Goal: Transaction & Acquisition: Complete application form

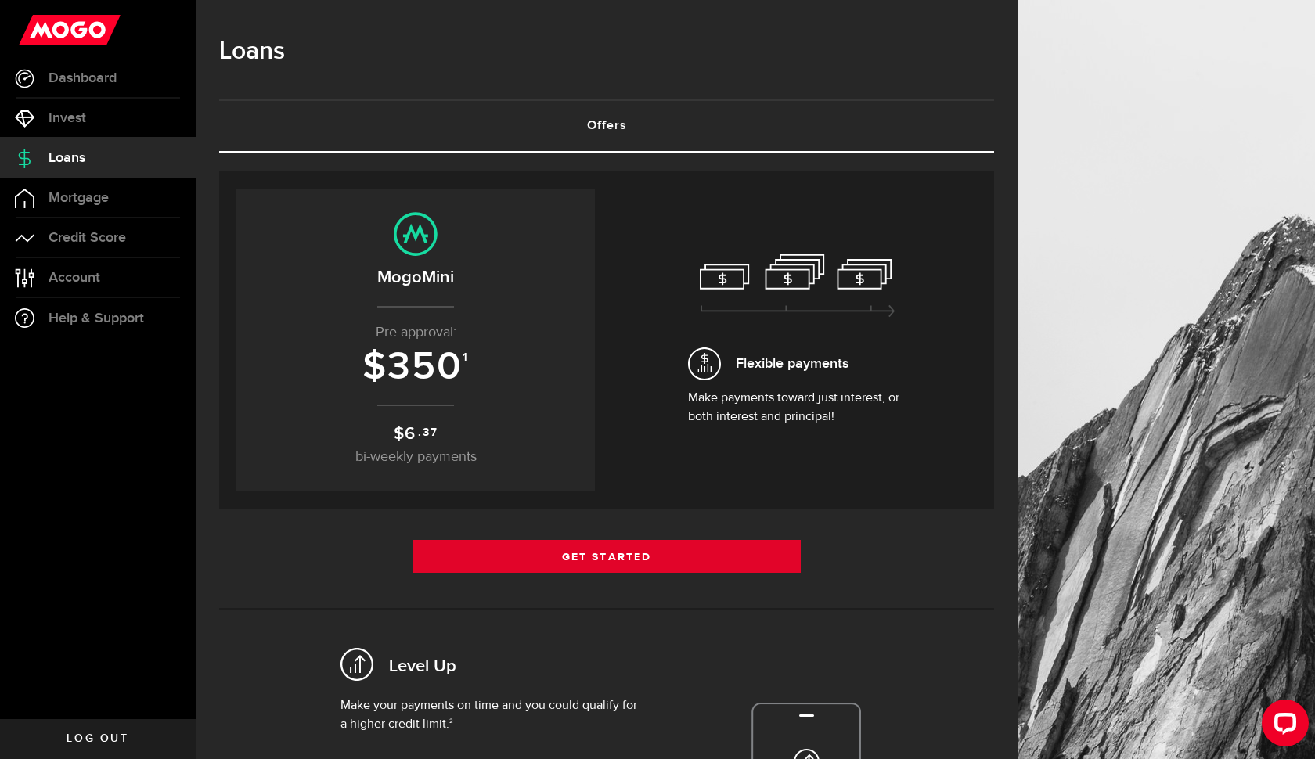
click at [685, 557] on link "Get Started" at bounding box center [607, 556] width 388 height 33
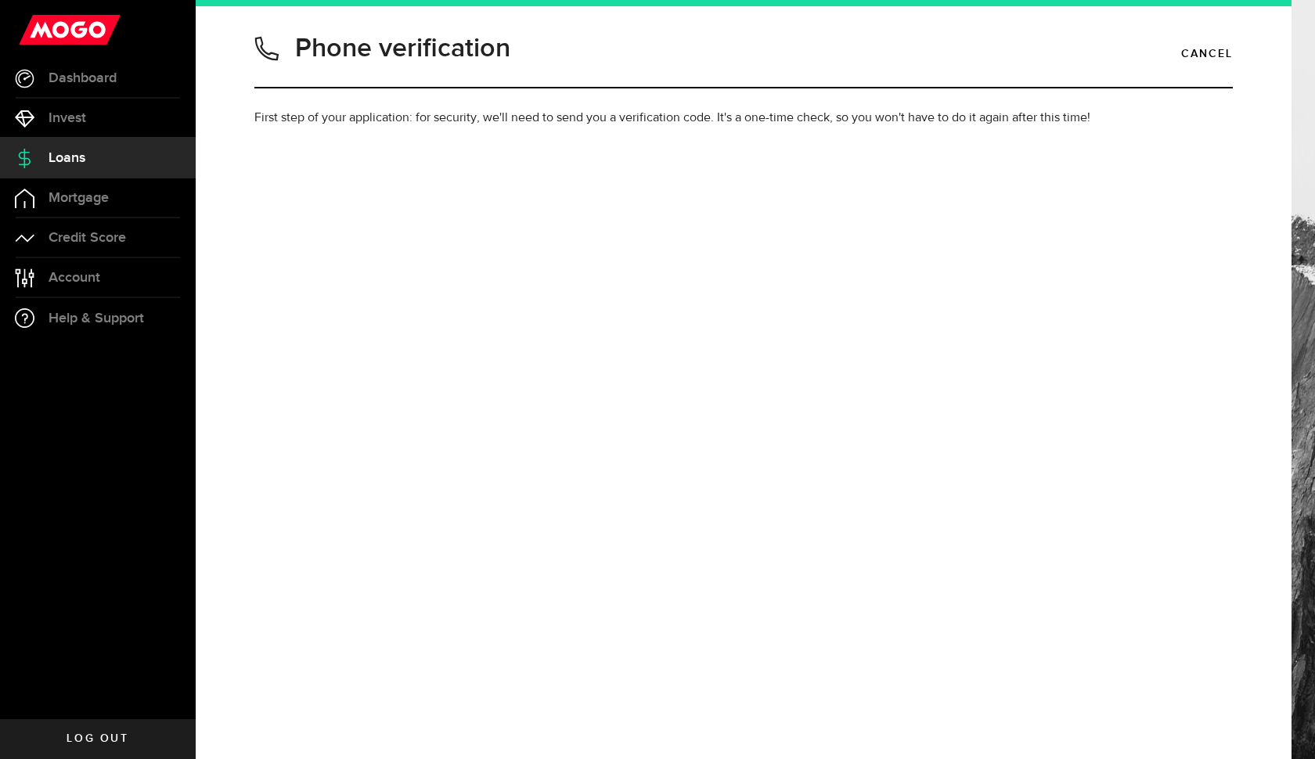
type input "8259627713"
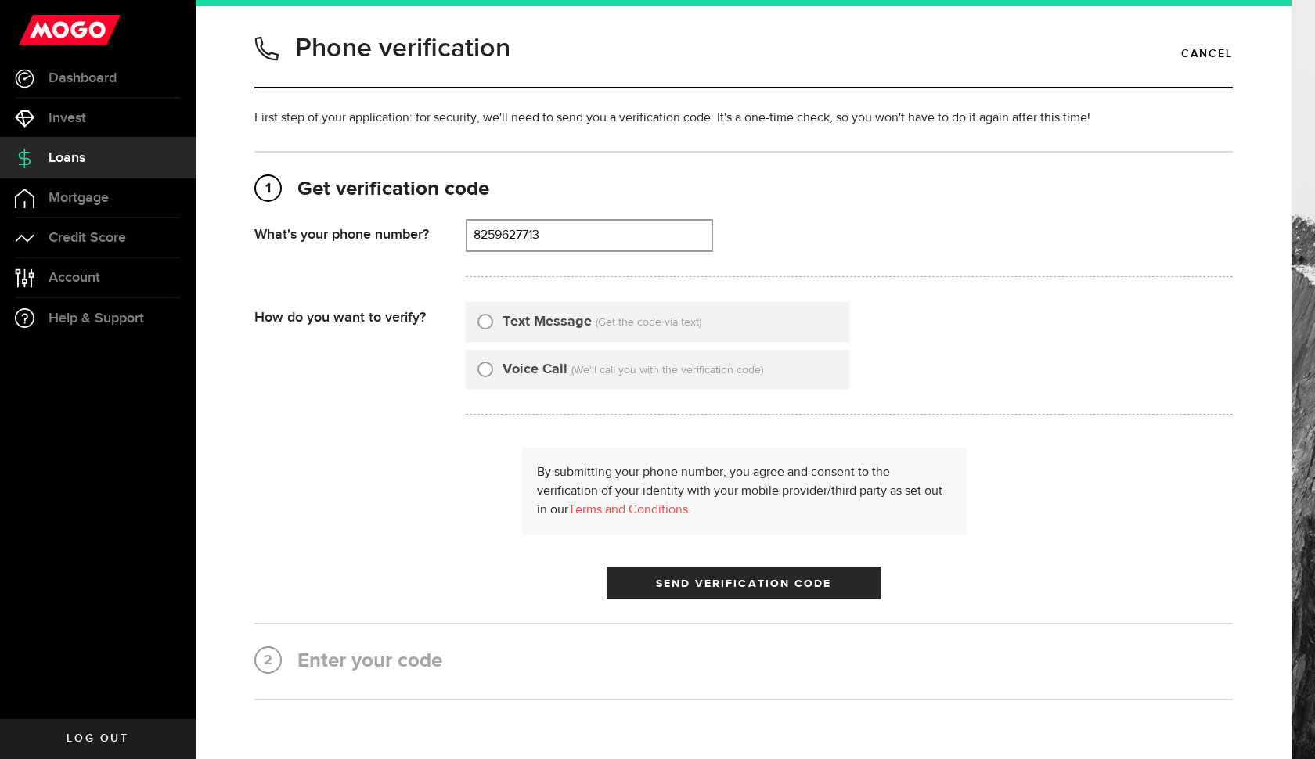
click at [555, 323] on label "Text Message" at bounding box center [547, 322] width 89 height 21
click at [493, 323] on input "Text Message" at bounding box center [486, 320] width 16 height 16
radio input "true"
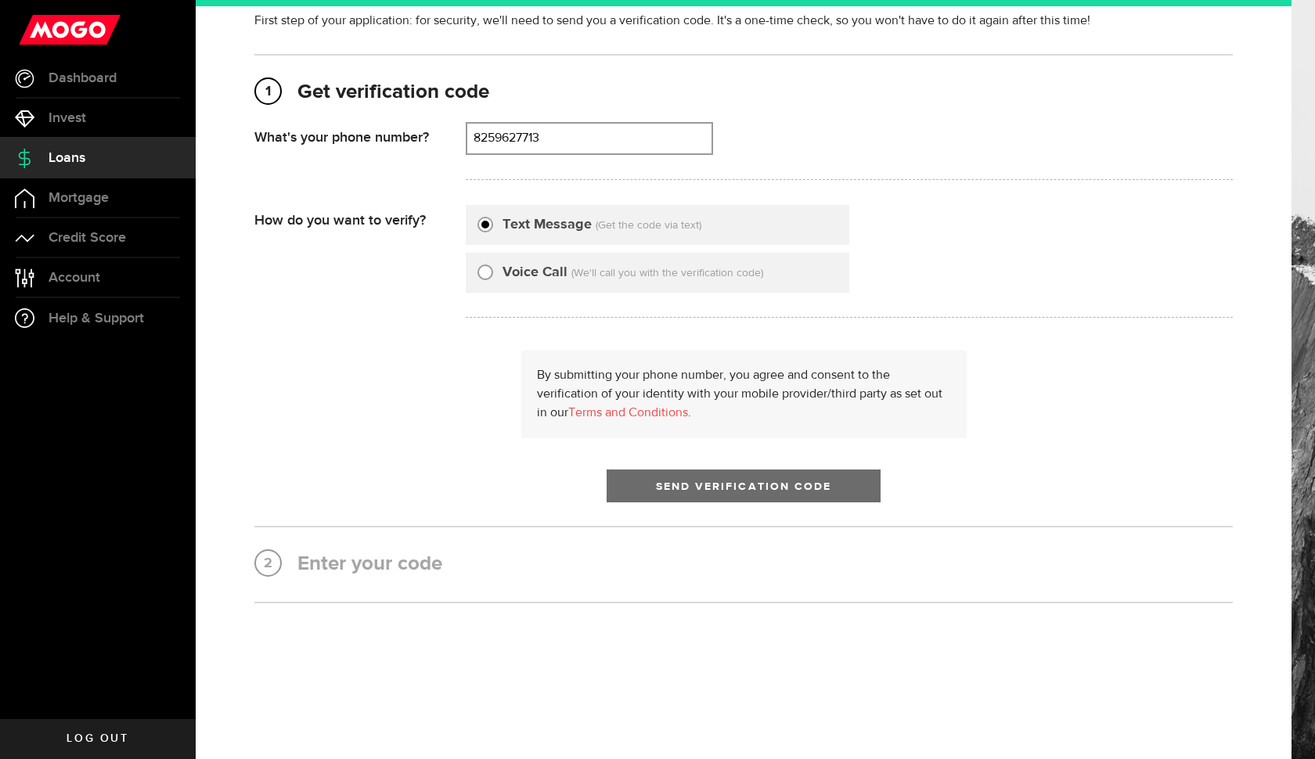
scroll to position [97, 0]
click at [671, 489] on span "Send Verification Code" at bounding box center [744, 487] width 176 height 11
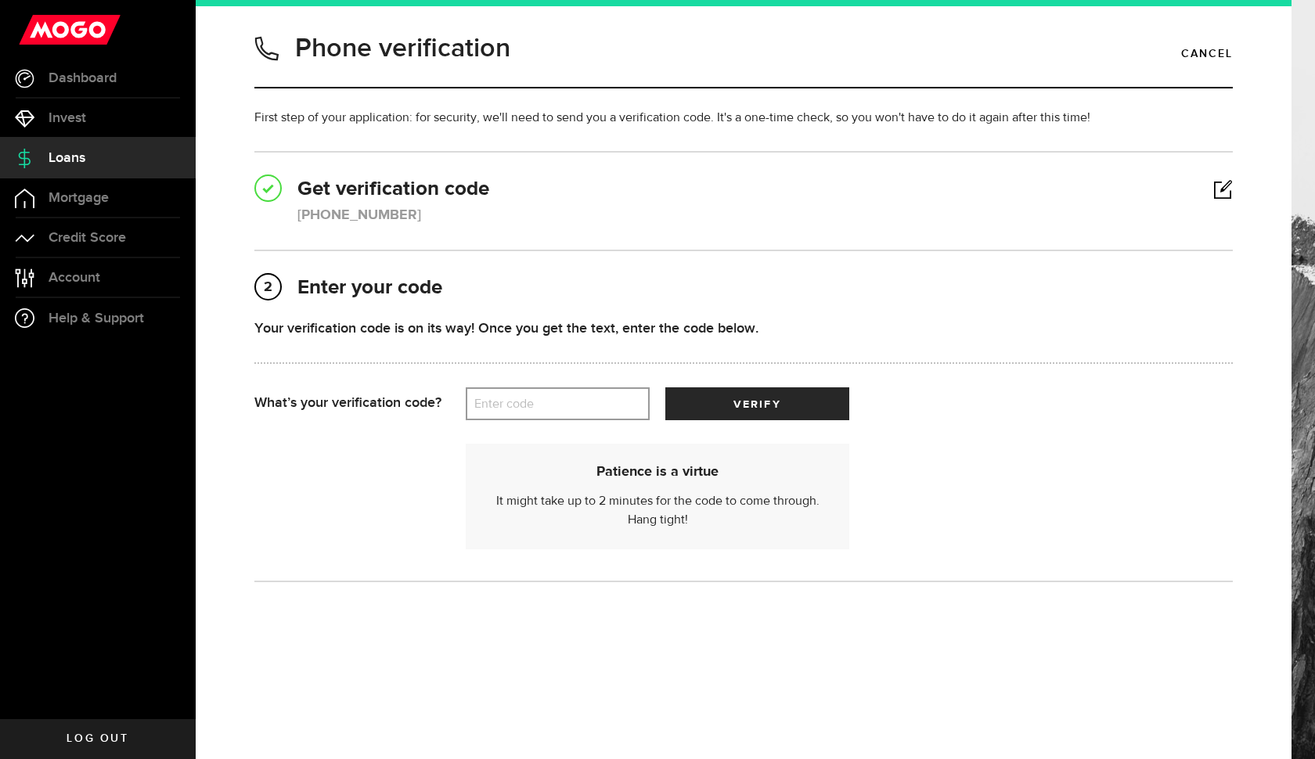
click at [619, 392] on label "Enter code" at bounding box center [558, 404] width 184 height 32
click at [619, 392] on input "Enter code" at bounding box center [558, 404] width 184 height 33
click at [723, 405] on button "verify" at bounding box center [758, 404] width 184 height 33
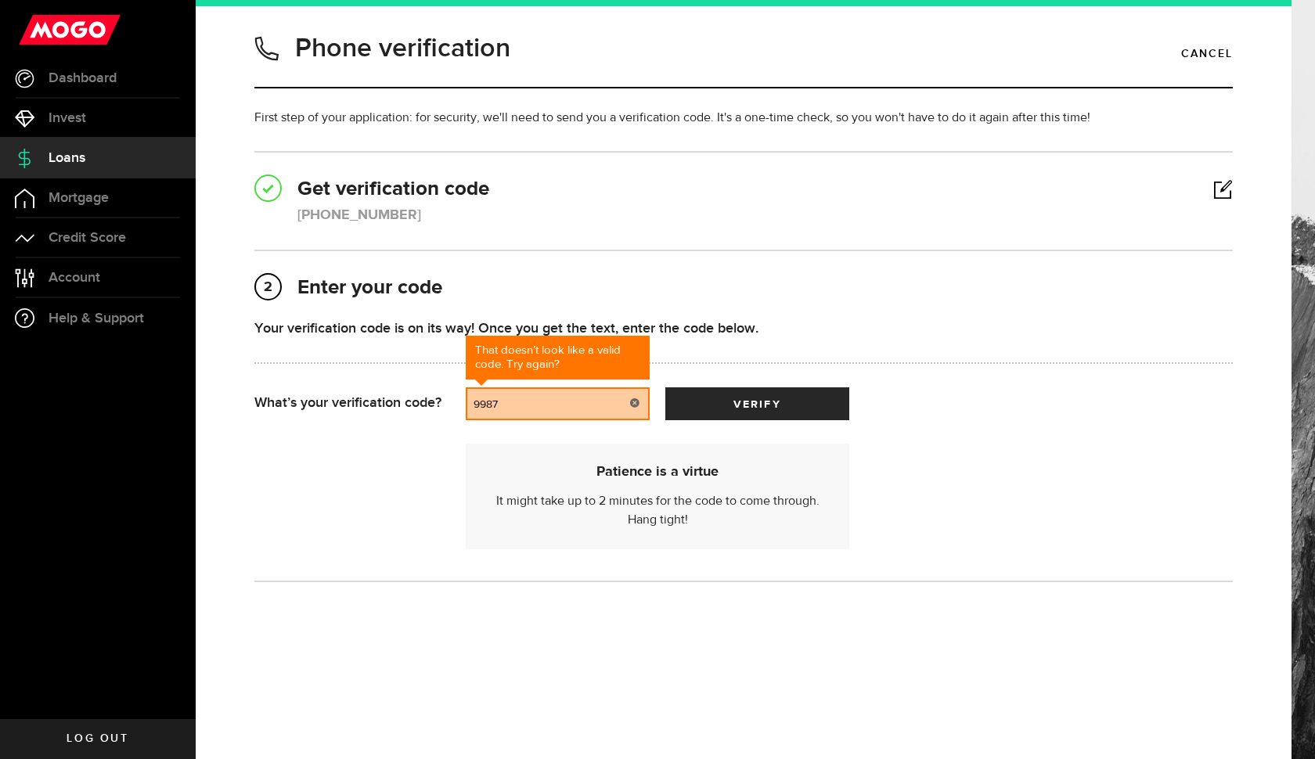
click at [490, 404] on input "9987" at bounding box center [558, 404] width 184 height 33
type input "99857"
click at [757, 381] on div "Your verification code is on its way! Once you get the text, enter the code bel…" at bounding box center [743, 353] width 979 height 70
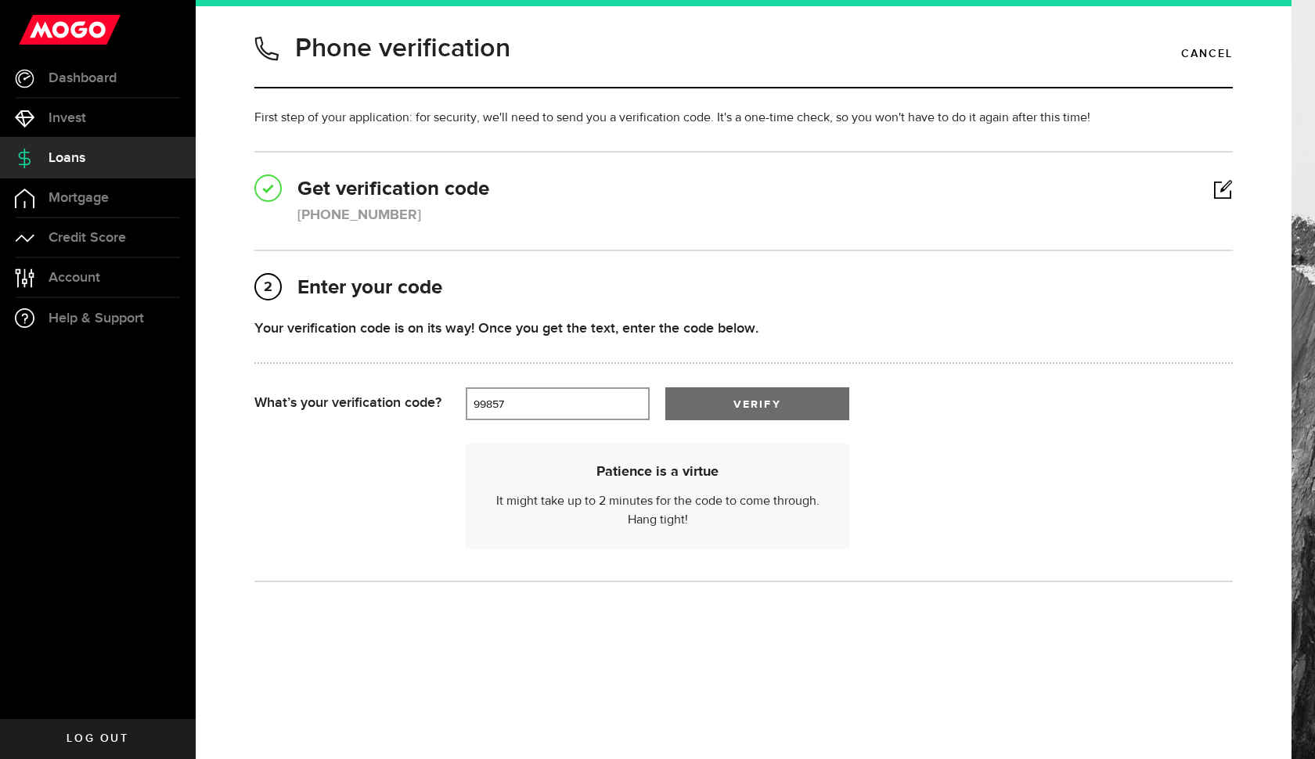
click at [763, 398] on button "verify" at bounding box center [758, 404] width 184 height 33
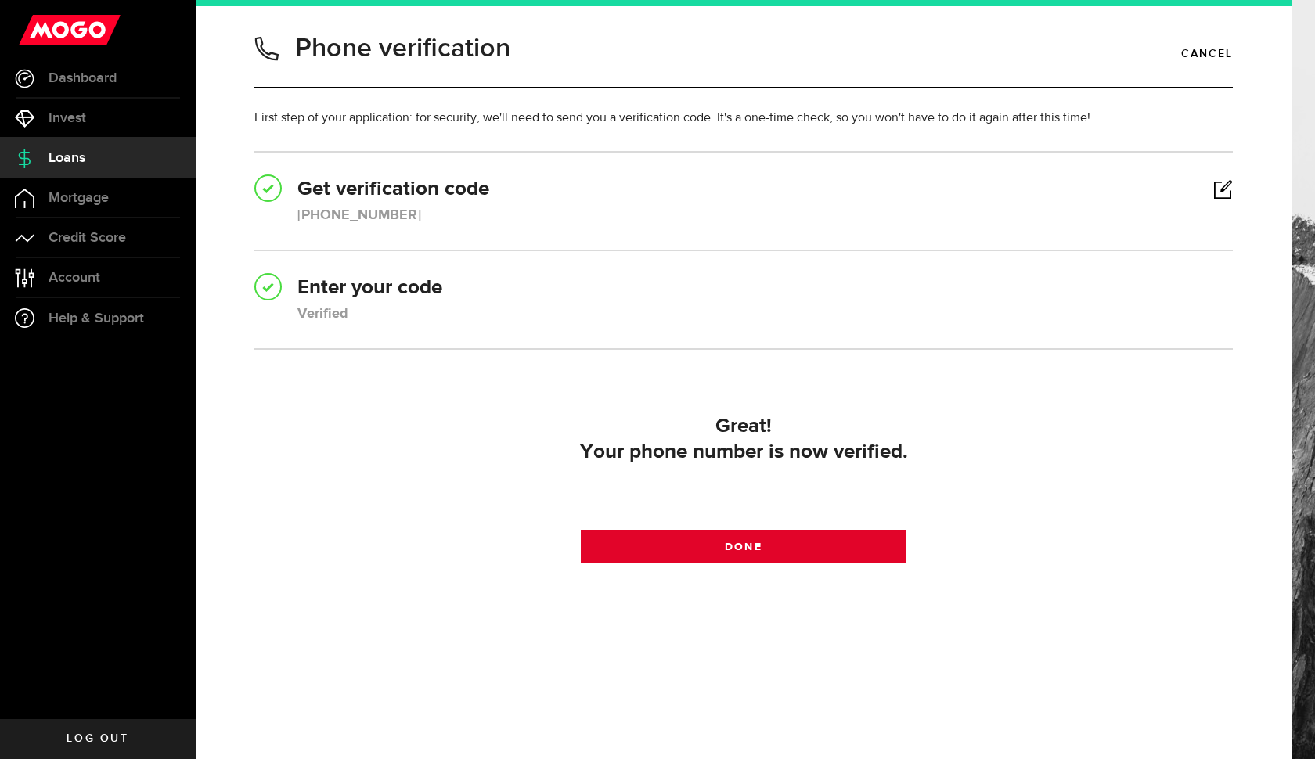
click at [735, 550] on span at bounding box center [743, 550] width 24 height 24
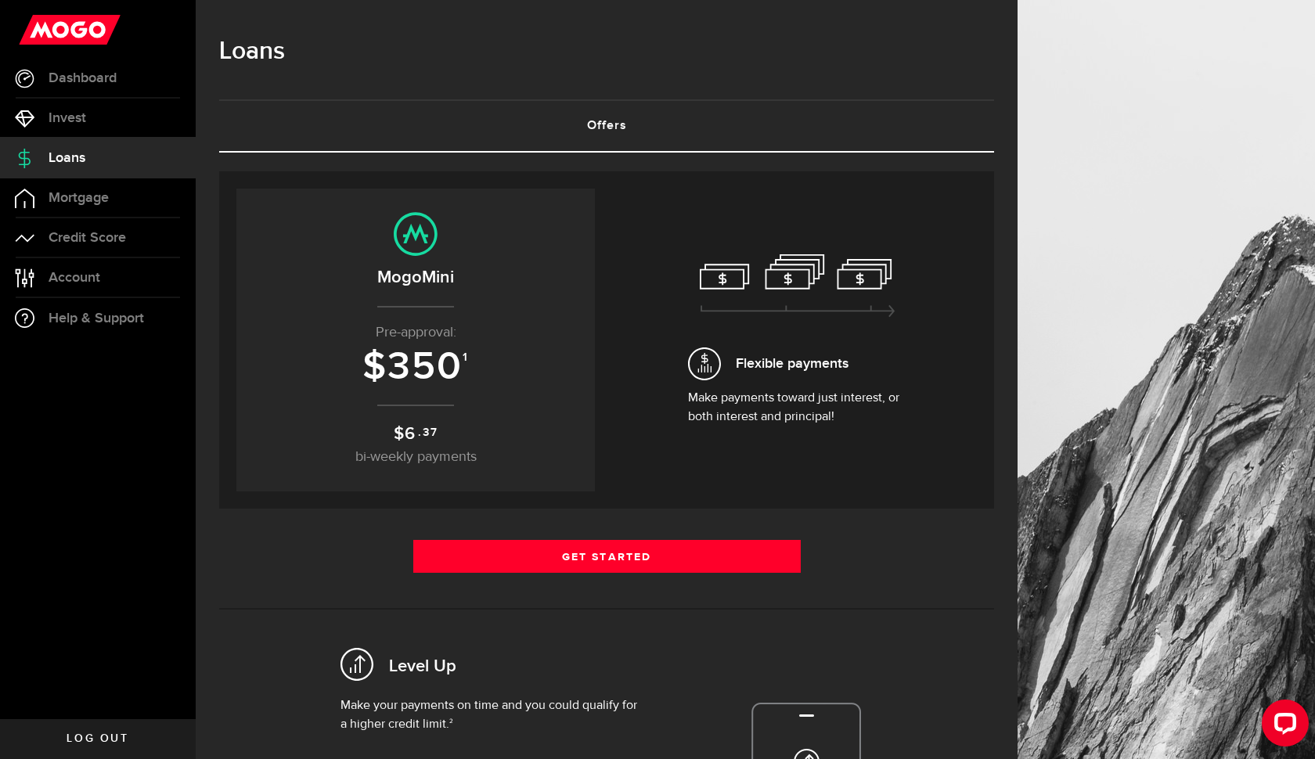
click at [615, 583] on div "Get Started Get Started" at bounding box center [606, 562] width 775 height 45
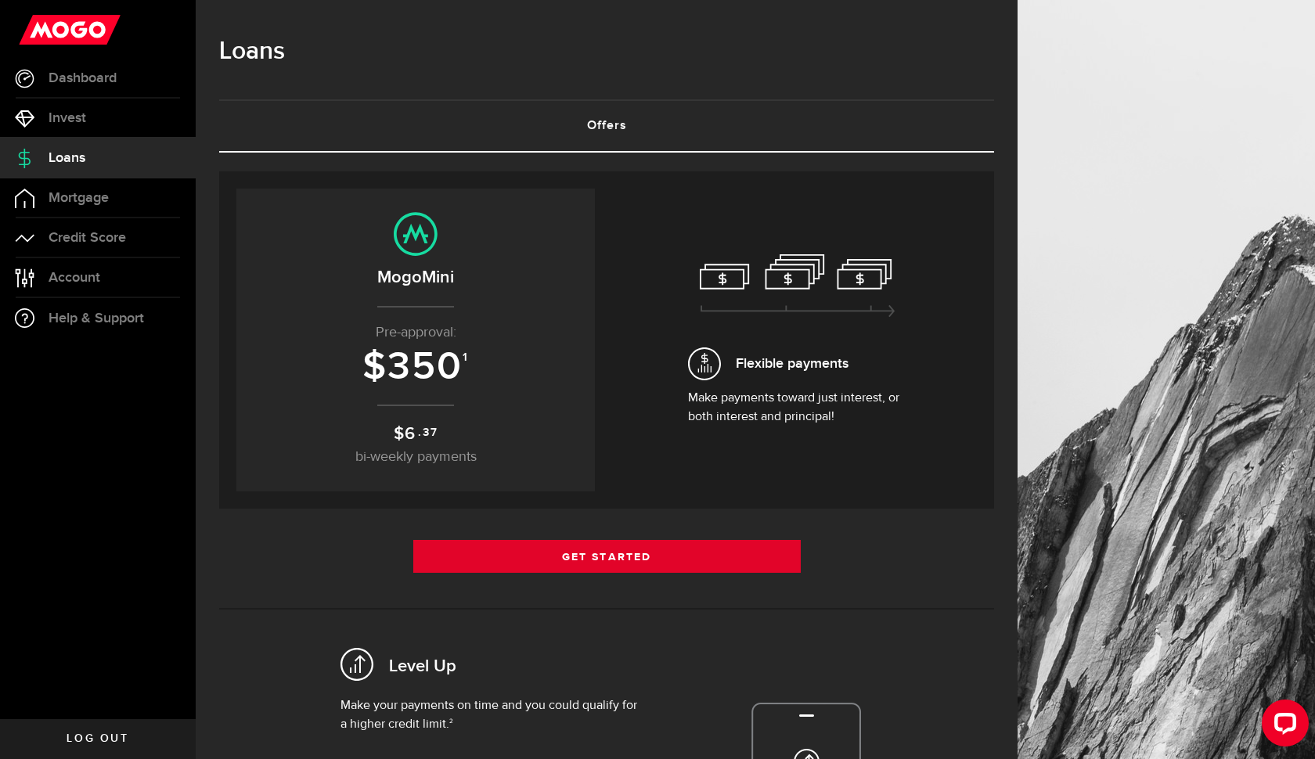
click at [619, 570] on link "Get Started" at bounding box center [607, 556] width 388 height 33
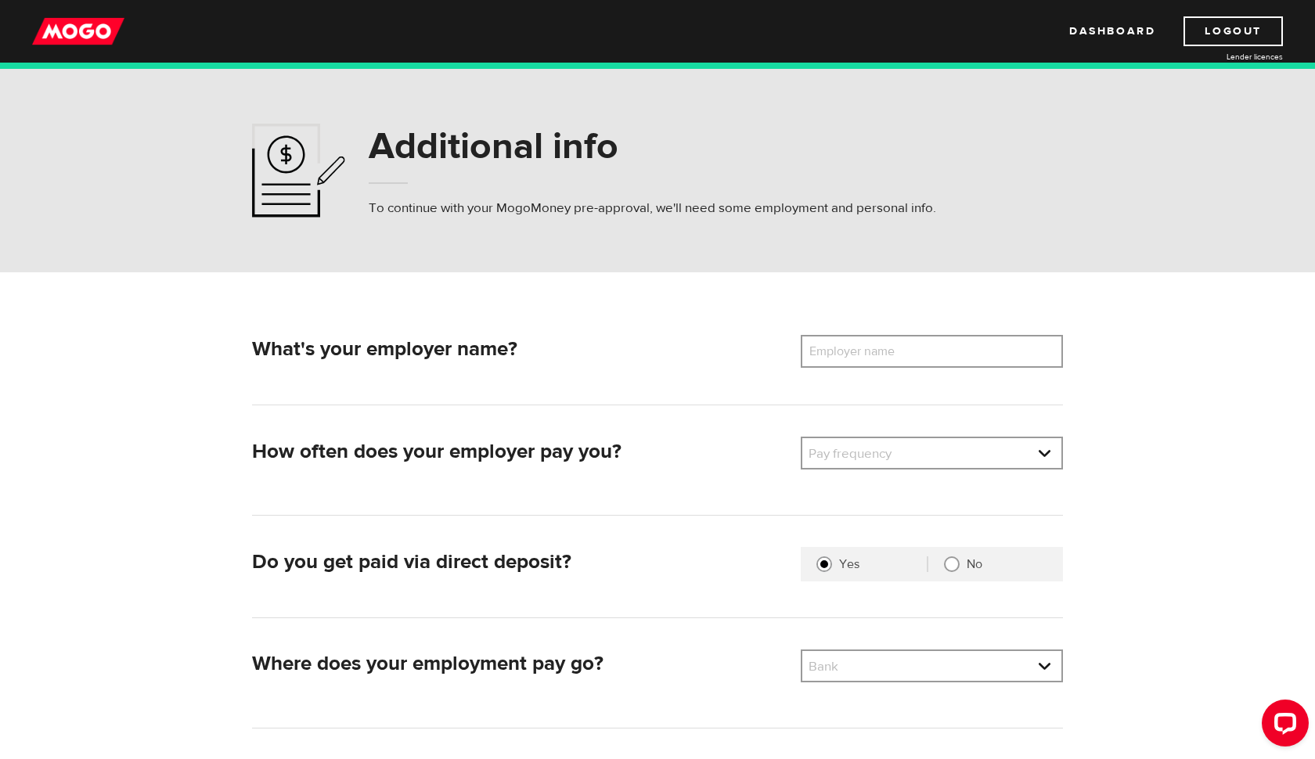
click at [867, 354] on label "Employer name" at bounding box center [864, 351] width 126 height 33
click at [867, 354] on input "Employer name" at bounding box center [932, 351] width 262 height 33
type input "west jet"
click at [886, 450] on link at bounding box center [932, 453] width 259 height 30
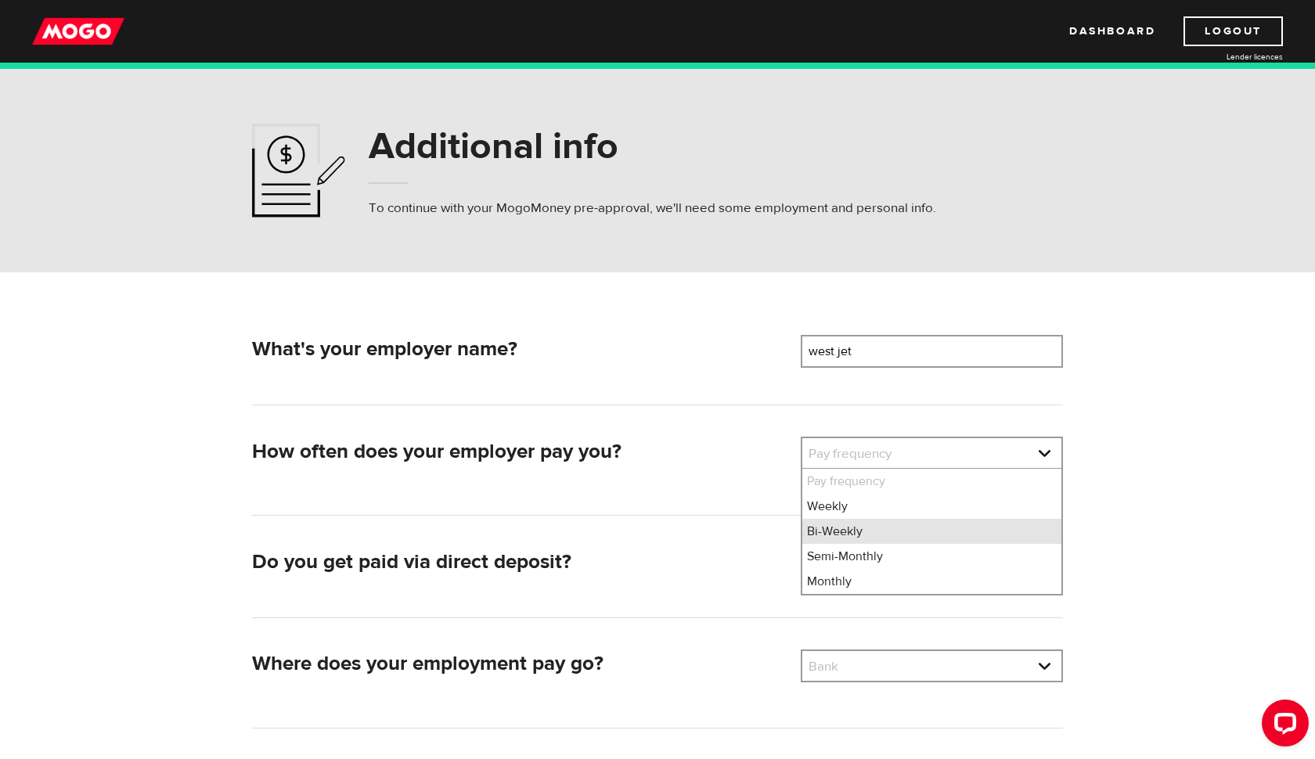
click at [879, 535] on li "Bi-Weekly" at bounding box center [932, 531] width 259 height 25
select select "2"
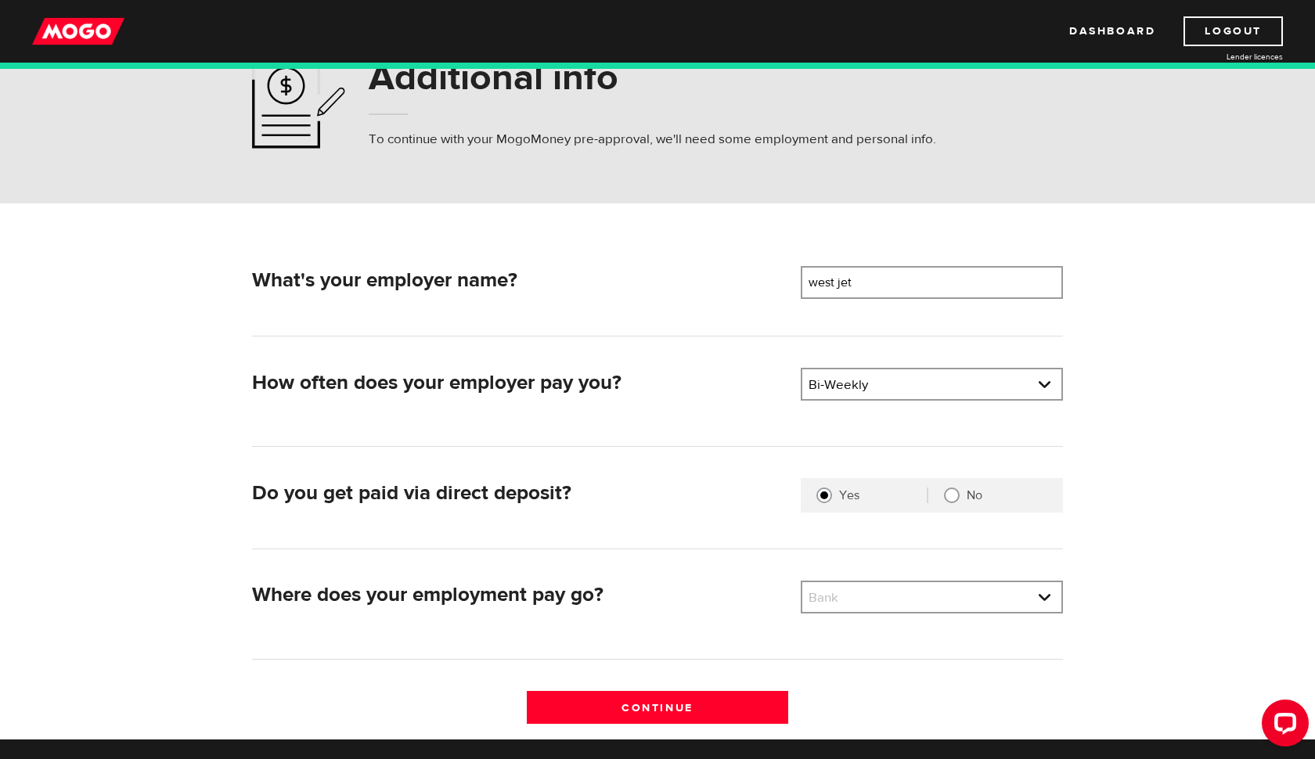
scroll to position [70, 0]
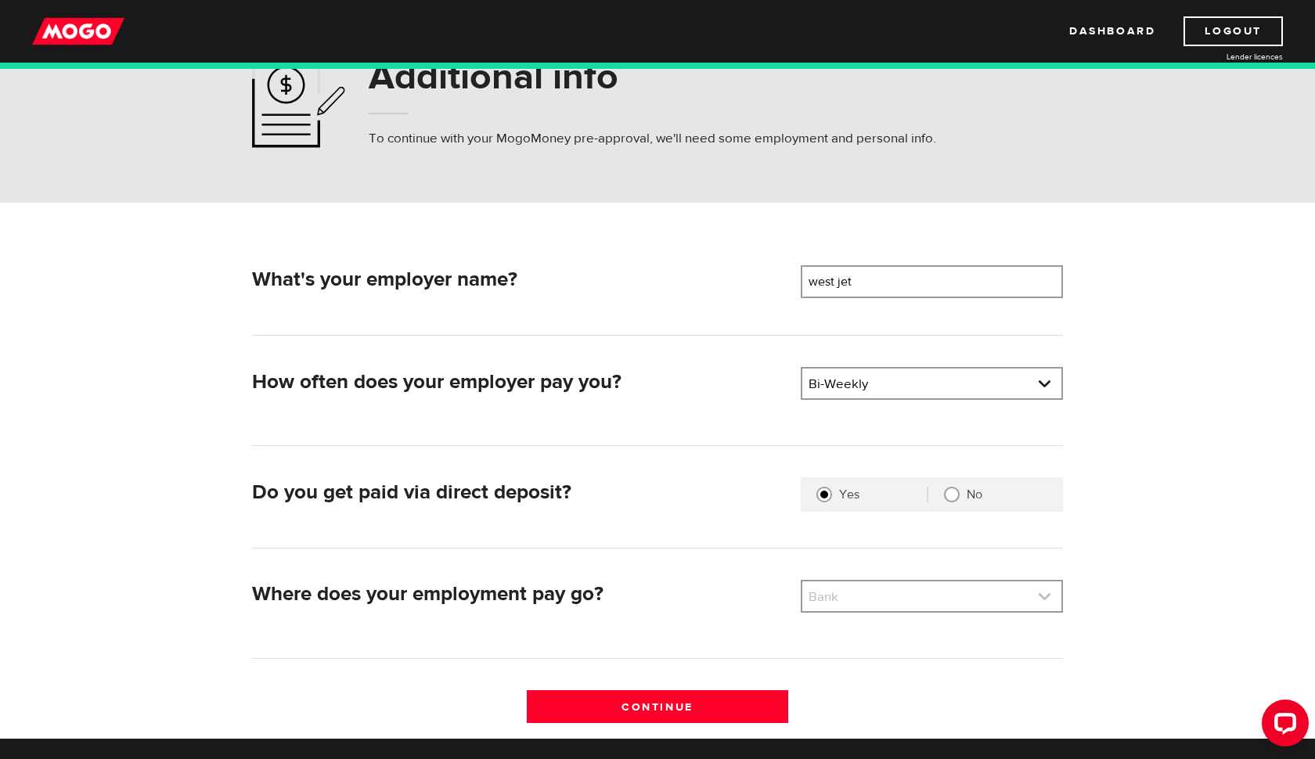
click at [915, 593] on link at bounding box center [932, 597] width 259 height 30
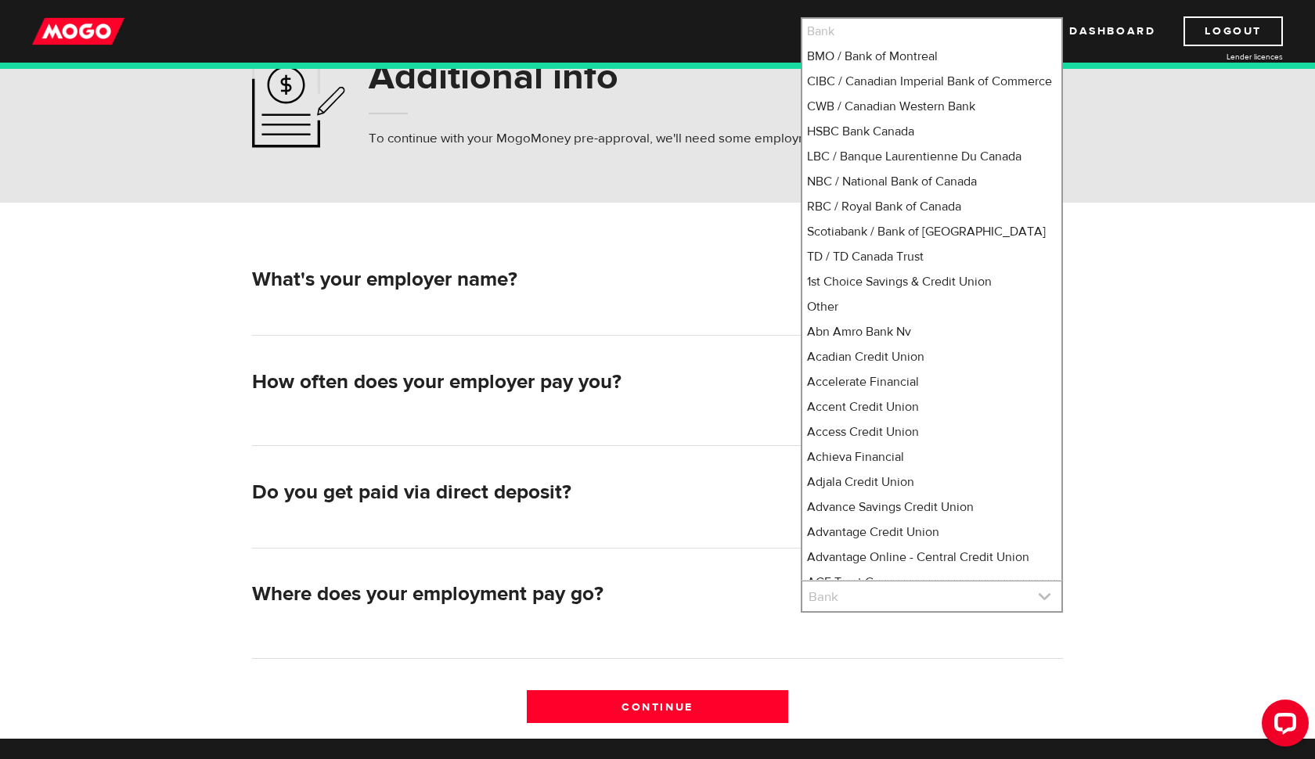
click at [915, 593] on link at bounding box center [932, 597] width 259 height 30
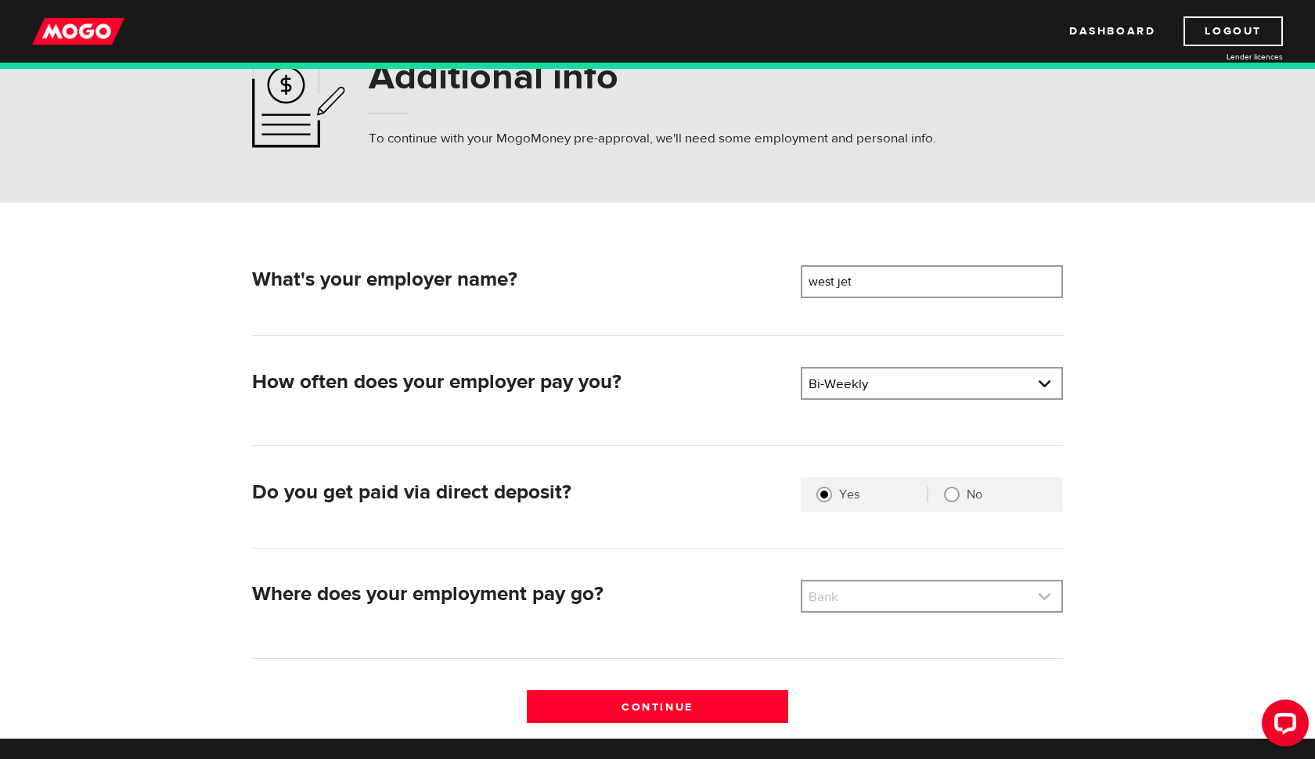
click at [860, 592] on link at bounding box center [932, 597] width 259 height 30
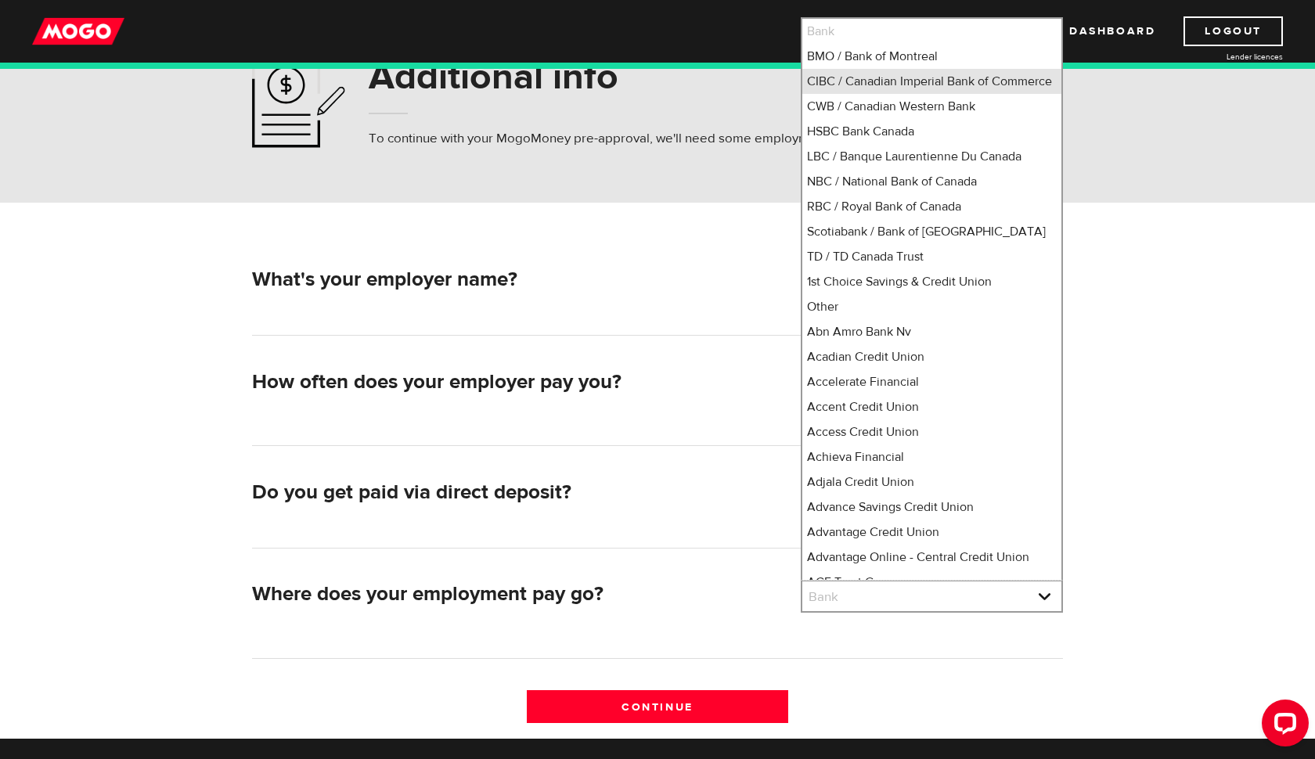
click at [915, 81] on li "CIBC / Canadian Imperial Bank of Commerce" at bounding box center [932, 81] width 259 height 25
select select "4"
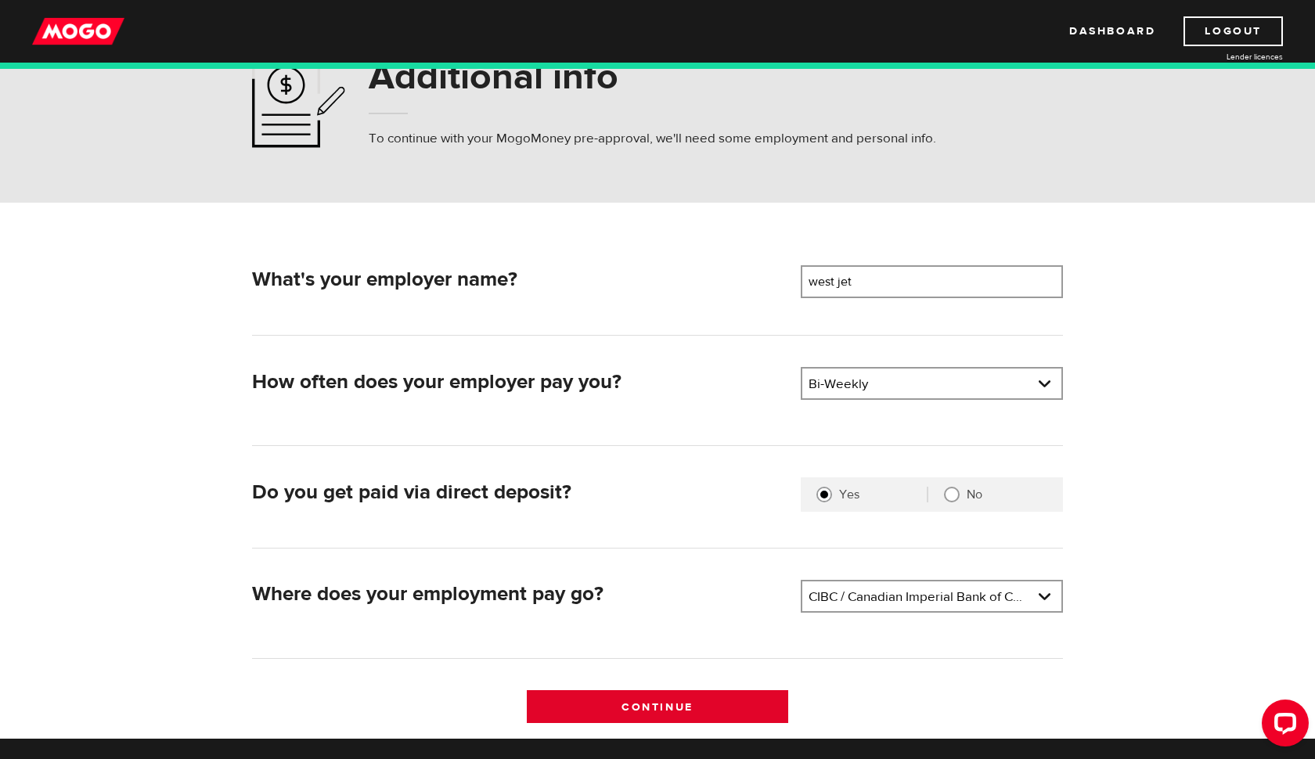
click at [703, 705] on input "Continue" at bounding box center [658, 707] width 262 height 33
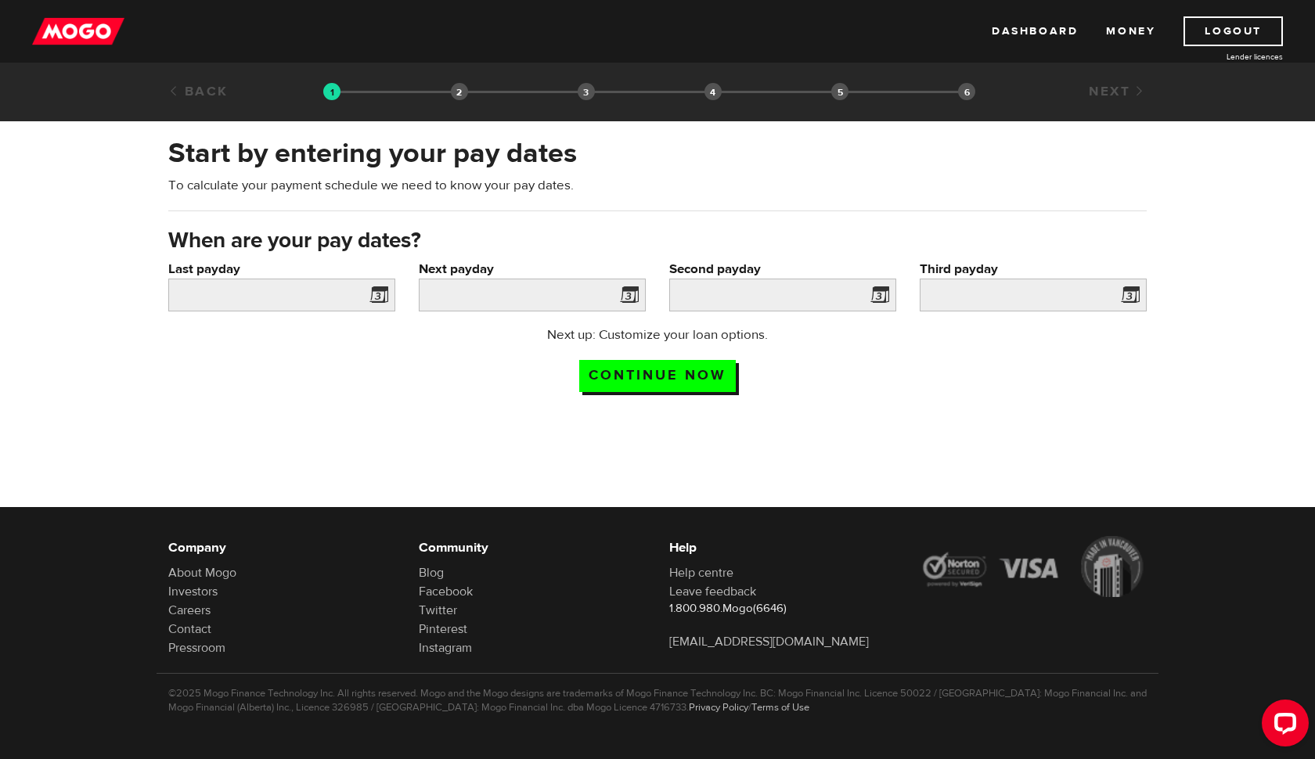
click at [376, 294] on span at bounding box center [375, 297] width 23 height 25
click at [333, 292] on input "Last payday" at bounding box center [281, 295] width 227 height 33
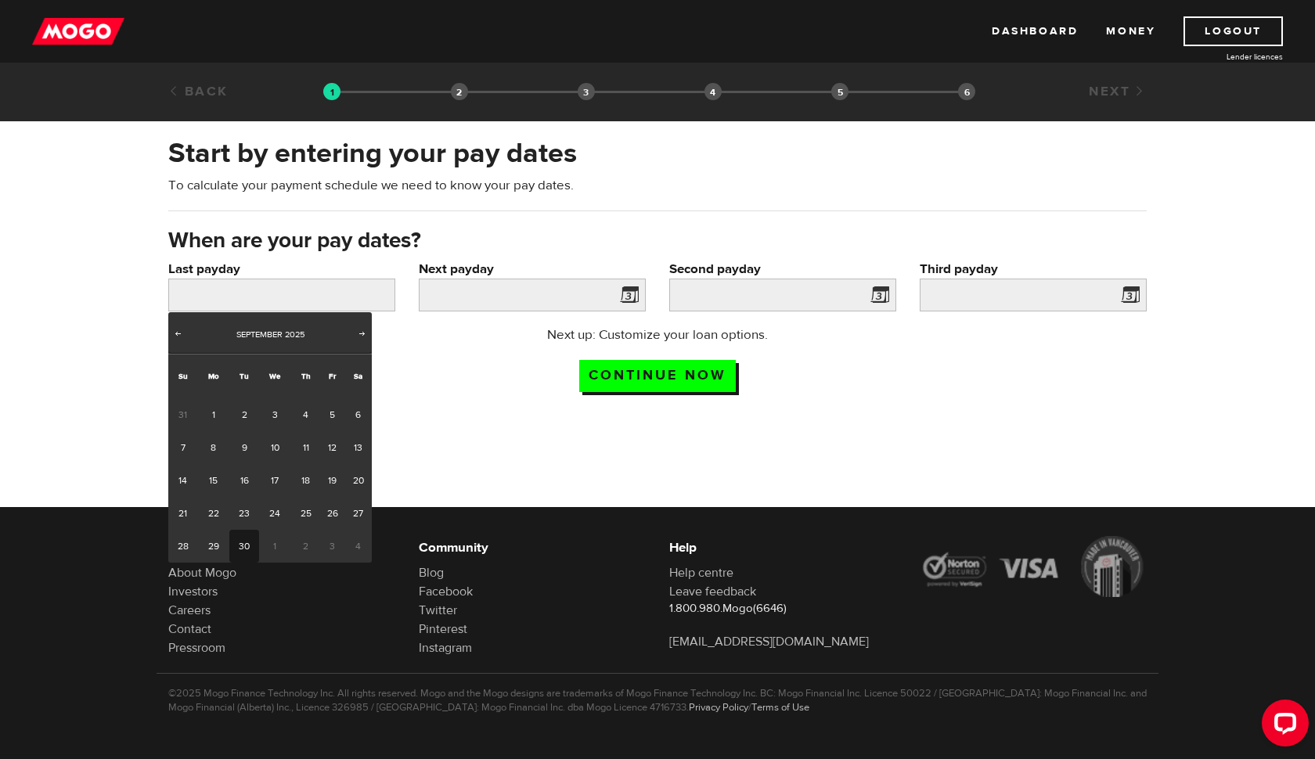
click at [243, 547] on link "30" at bounding box center [243, 546] width 29 height 33
type input "[DATE]"
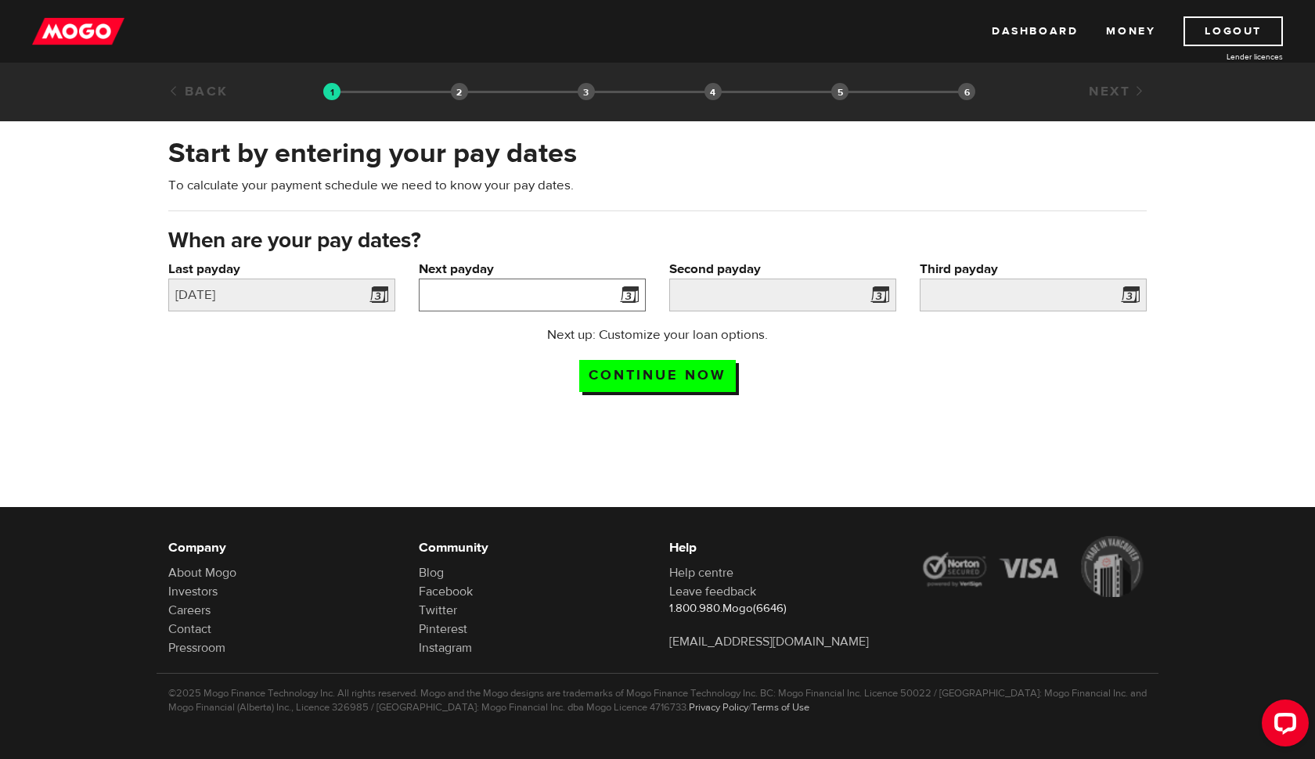
click at [610, 290] on input "Next payday" at bounding box center [532, 295] width 227 height 33
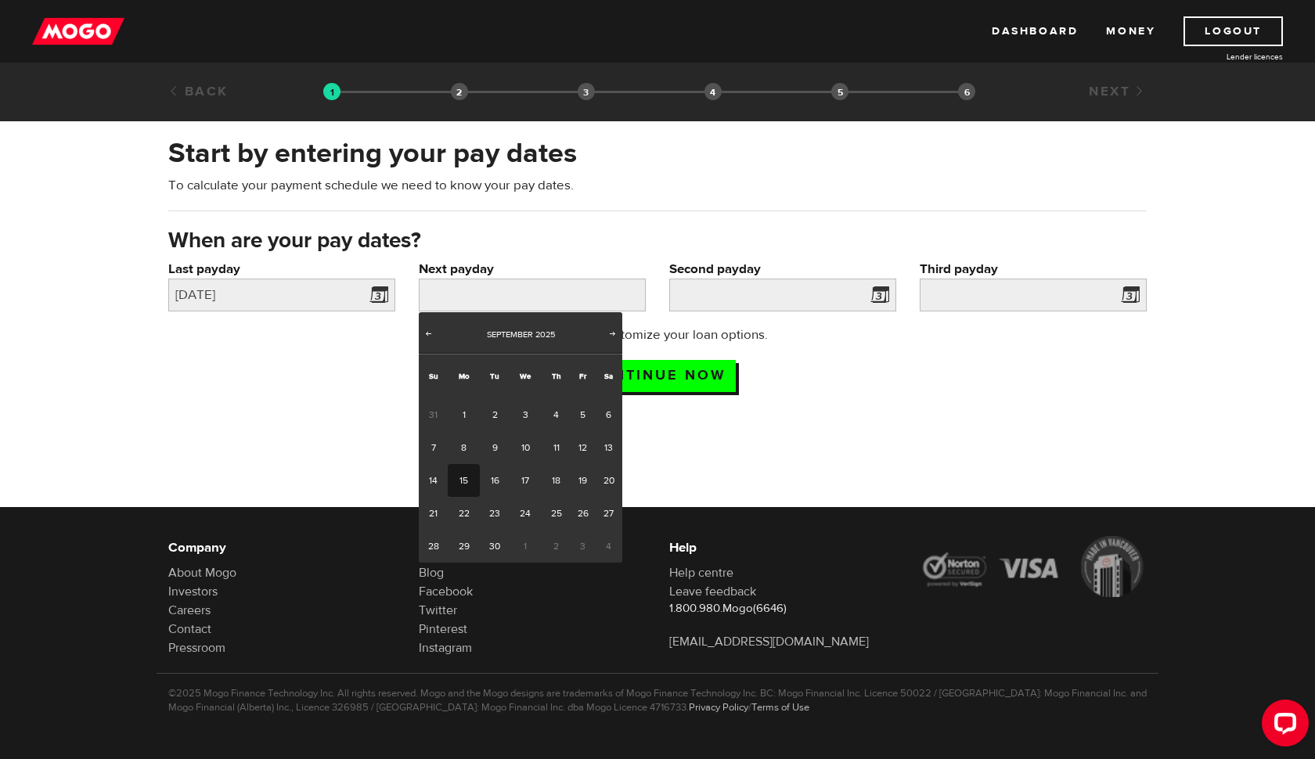
click at [613, 328] on span "Next" at bounding box center [613, 333] width 13 height 13
click at [528, 485] on link "15" at bounding box center [526, 480] width 32 height 33
type input "[DATE]"
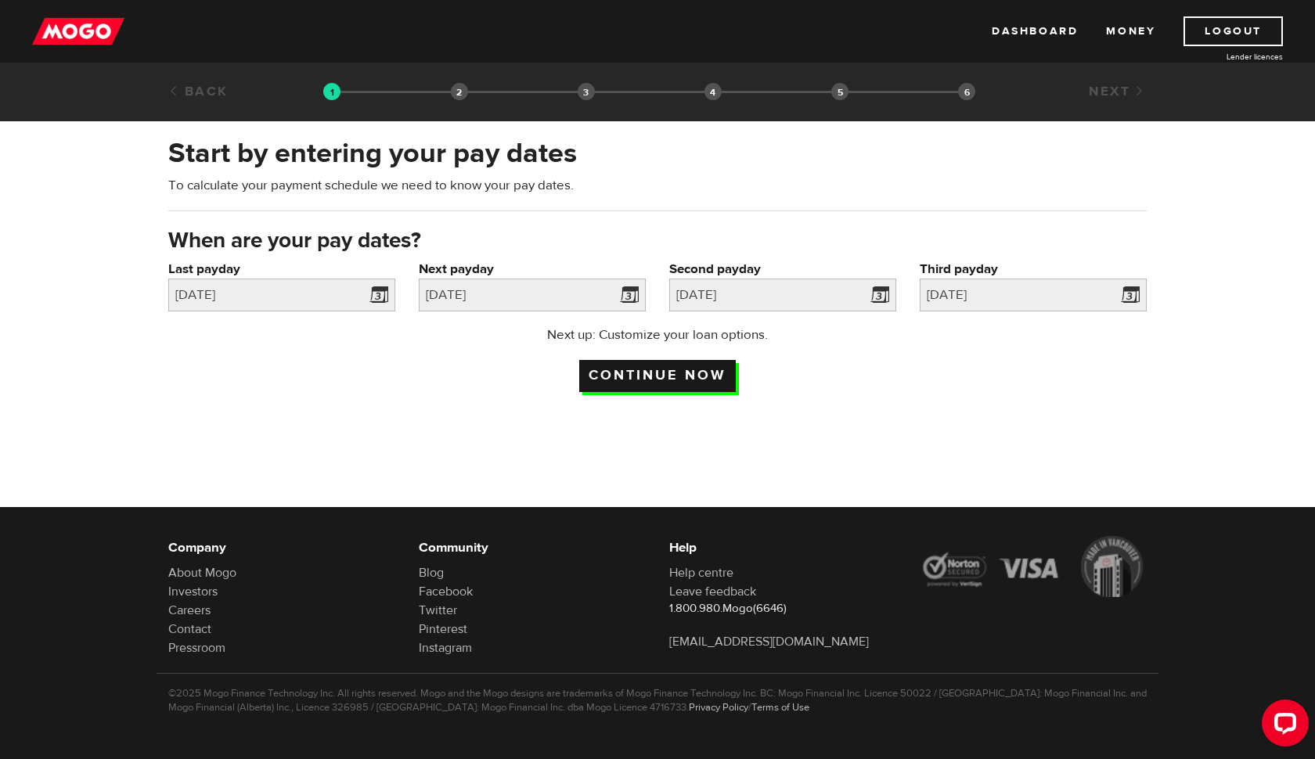
click at [718, 382] on input "Continue now" at bounding box center [657, 376] width 157 height 32
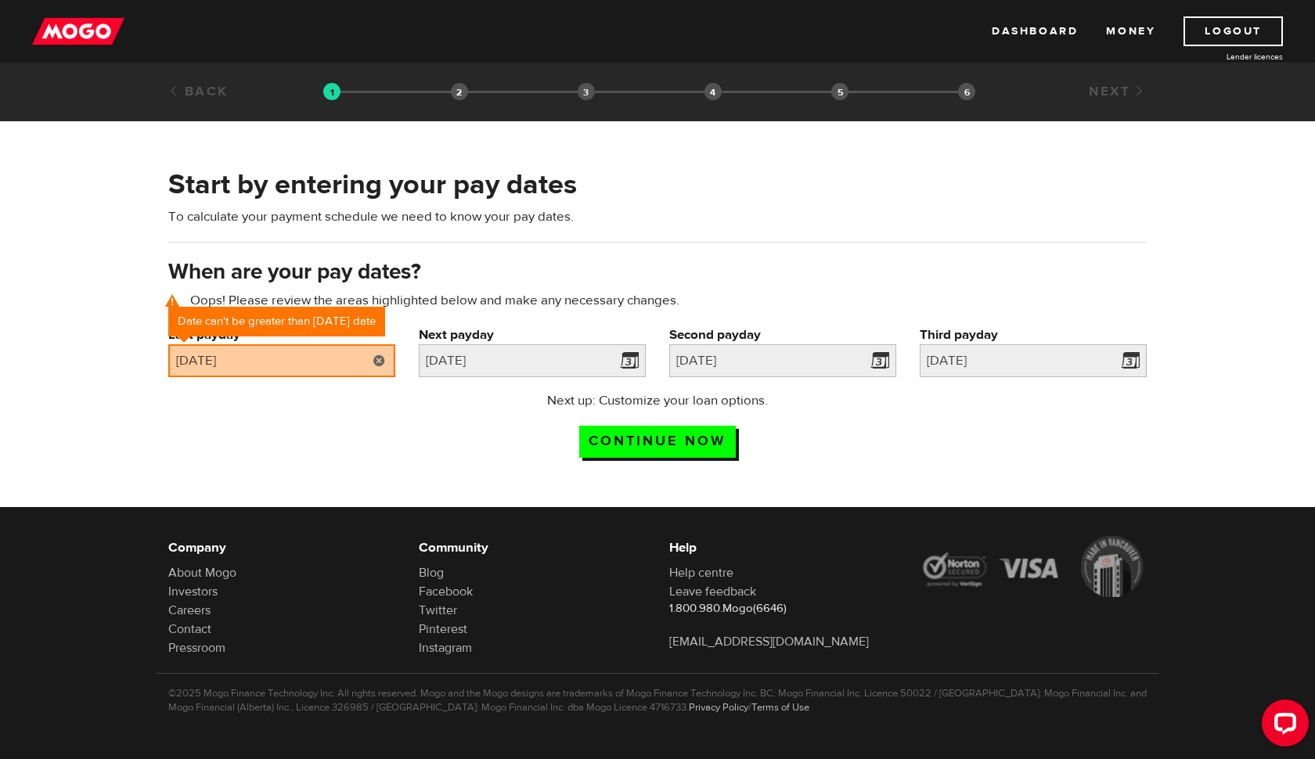
click at [377, 363] on link at bounding box center [379, 361] width 32 height 33
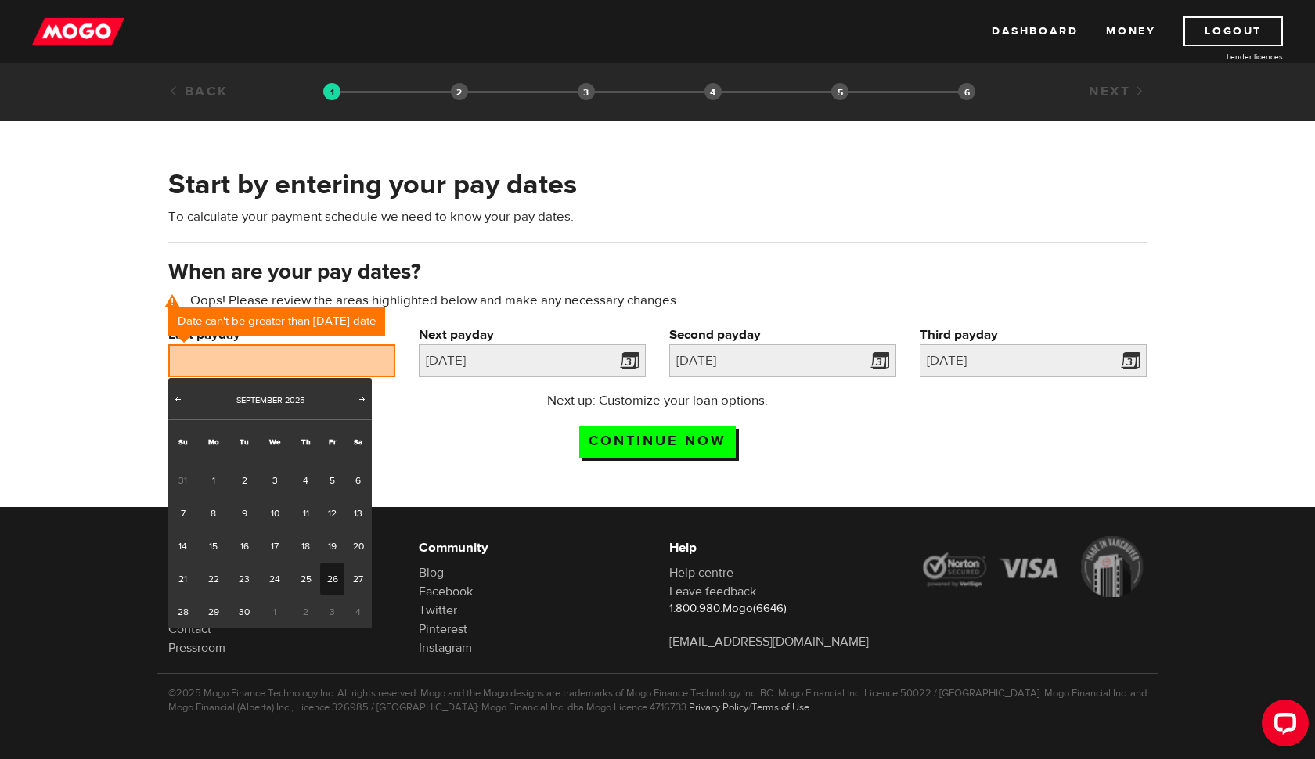
click at [338, 579] on link "26" at bounding box center [332, 579] width 24 height 33
type input "2025/09/26"
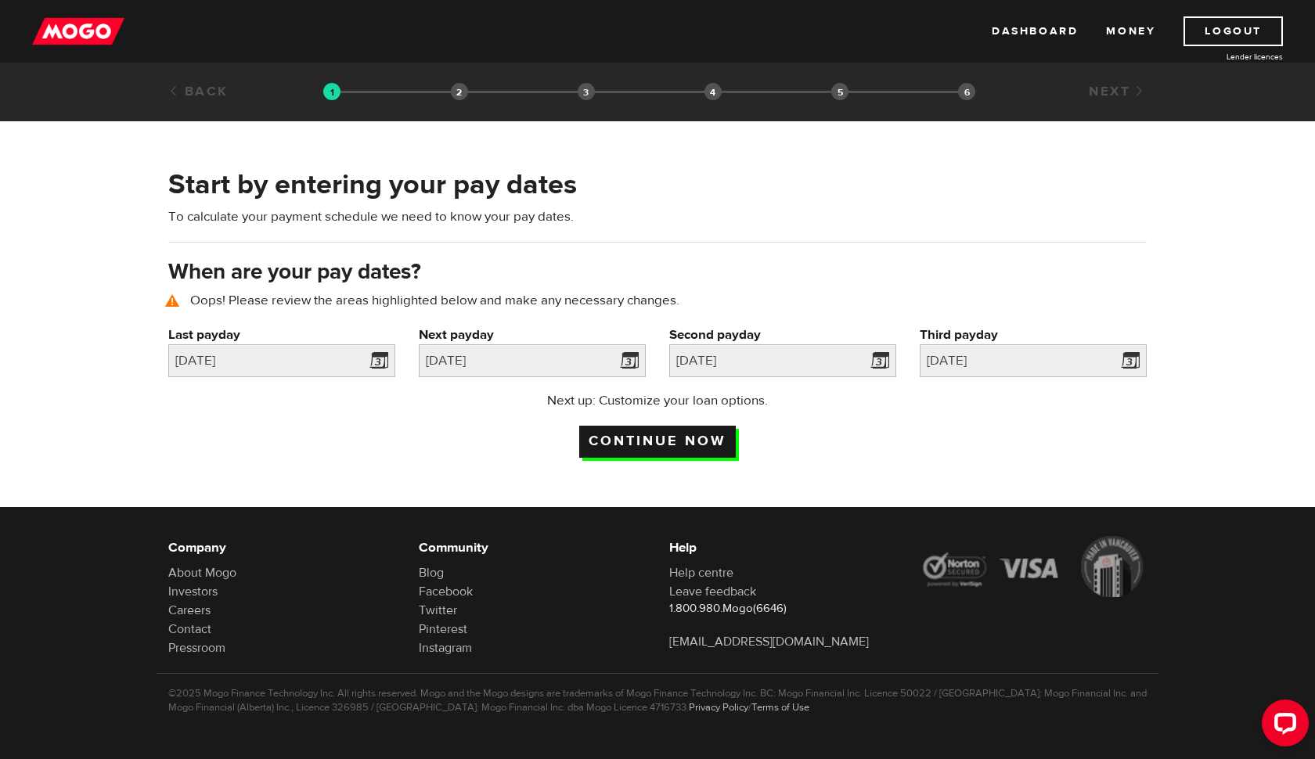
click at [687, 439] on input "Continue now" at bounding box center [657, 442] width 157 height 32
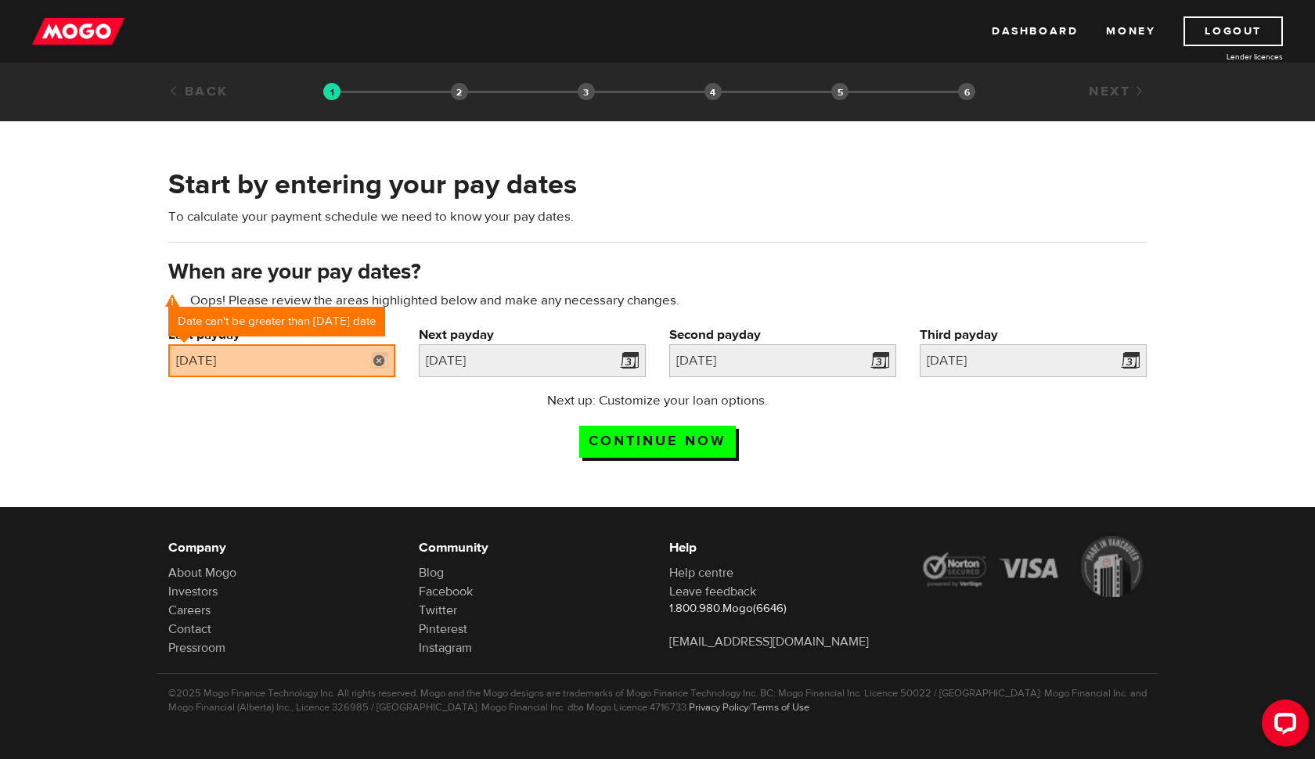
click at [380, 364] on link at bounding box center [379, 361] width 32 height 33
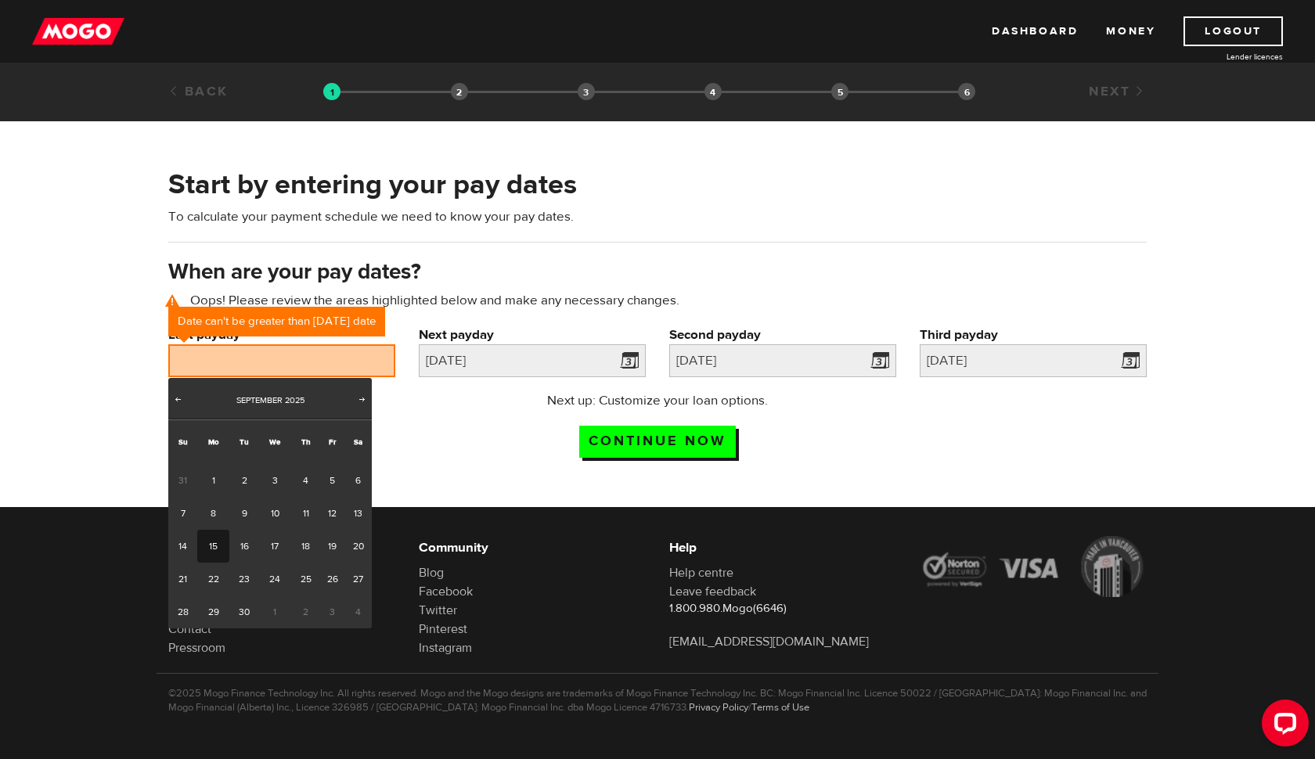
click at [217, 538] on link "15" at bounding box center [213, 546] width 32 height 33
type input "[DATE]"
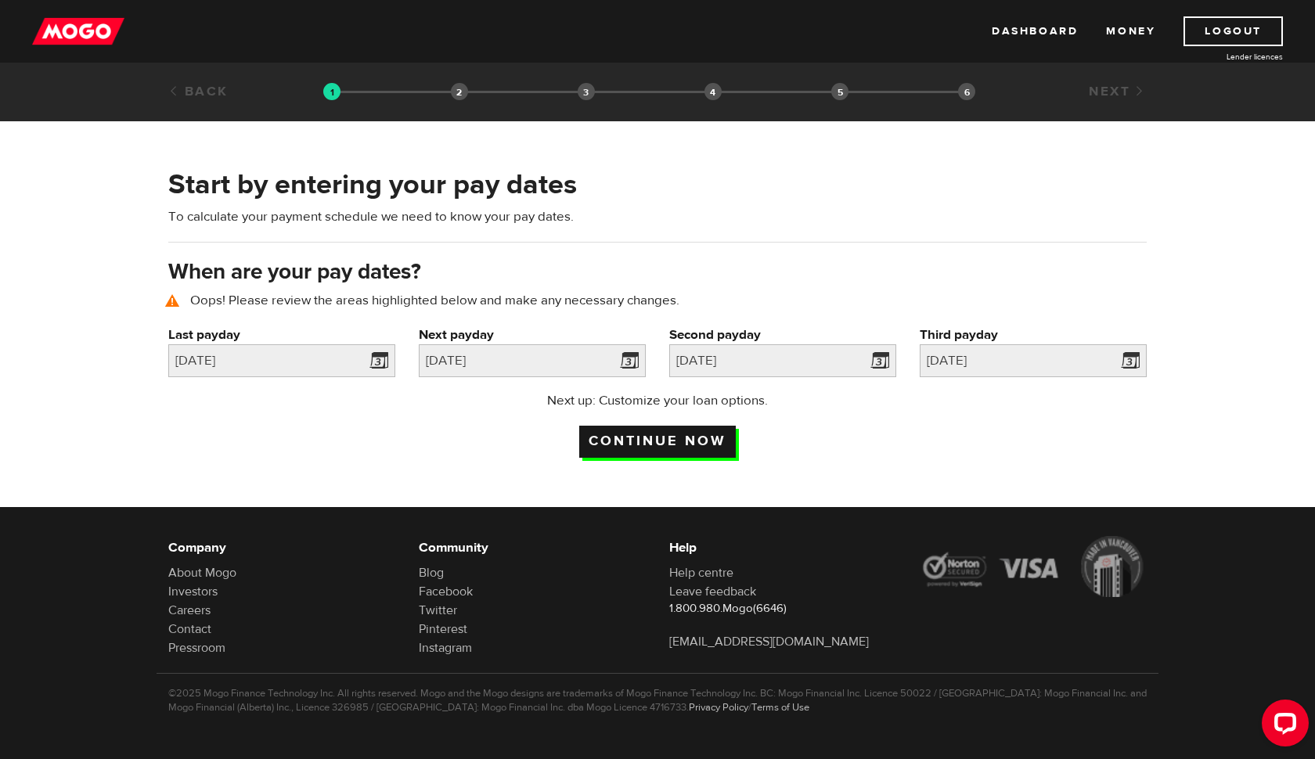
click at [687, 442] on input "Continue now" at bounding box center [657, 442] width 157 height 32
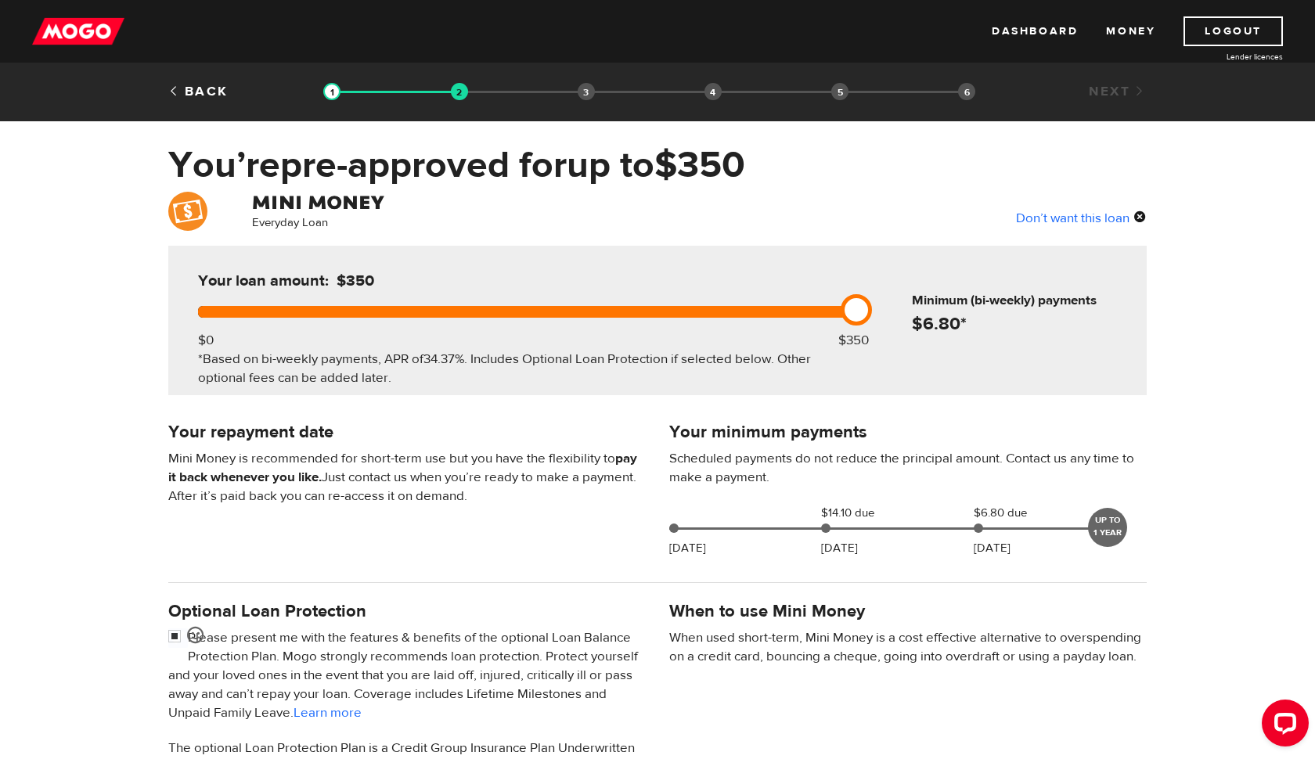
click at [1095, 220] on div "Don’t want this loan" at bounding box center [1081, 217] width 131 height 20
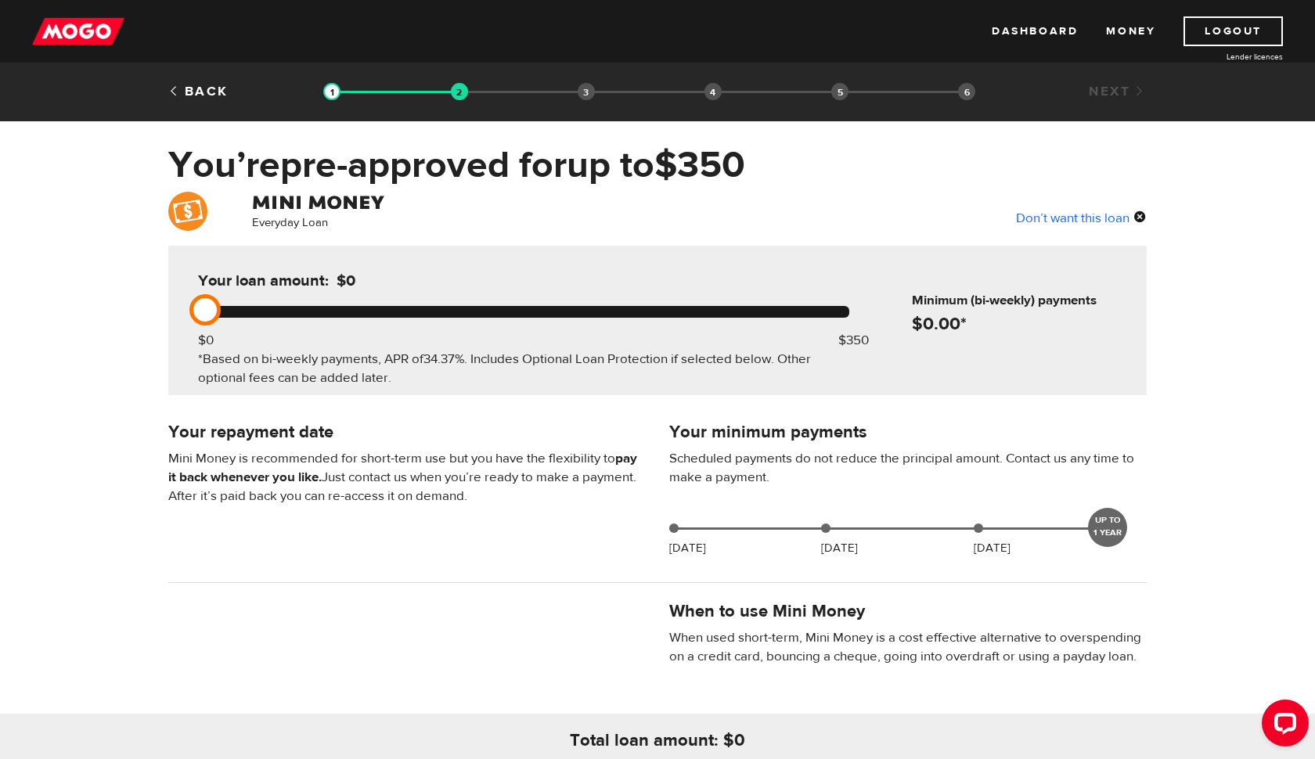
drag, startPoint x: 204, startPoint y: 309, endPoint x: 359, endPoint y: 316, distance: 155.9
click at [359, 316] on div at bounding box center [523, 312] width 651 height 12
drag, startPoint x: 207, startPoint y: 314, endPoint x: 351, endPoint y: 319, distance: 144.1
click at [351, 318] on div at bounding box center [523, 312] width 651 height 12
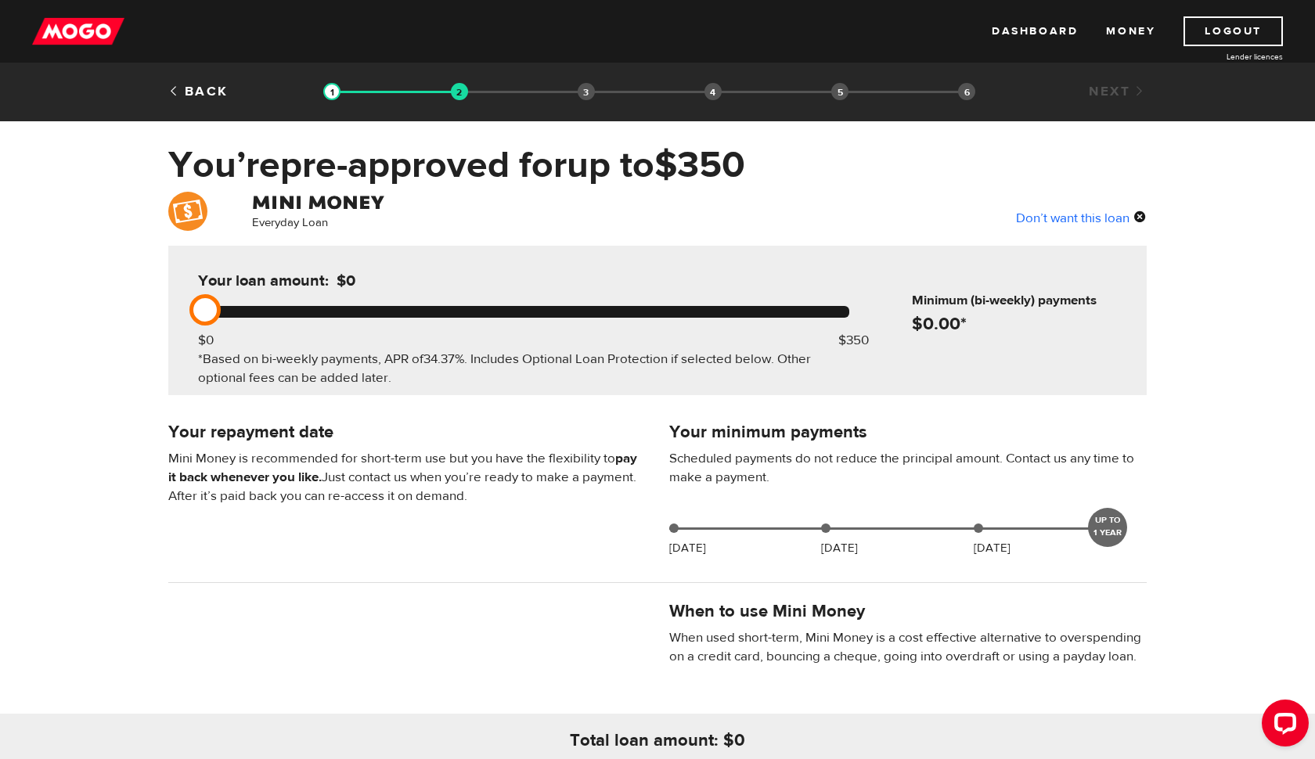
click at [351, 318] on div at bounding box center [523, 312] width 651 height 12
drag, startPoint x: 204, startPoint y: 306, endPoint x: 318, endPoint y: 320, distance: 114.4
click at [318, 320] on div "Your loan amount: $0 $0 $350 *Based on bi-weekly payments, APR of 34.37% . Incl…" at bounding box center [524, 321] width 698 height 150
click at [320, 320] on div "Your loan amount: $0 $0 $350 *Based on bi-weekly payments, APR of 34.37% . Incl…" at bounding box center [524, 321] width 698 height 150
click at [346, 311] on div at bounding box center [523, 312] width 651 height 12
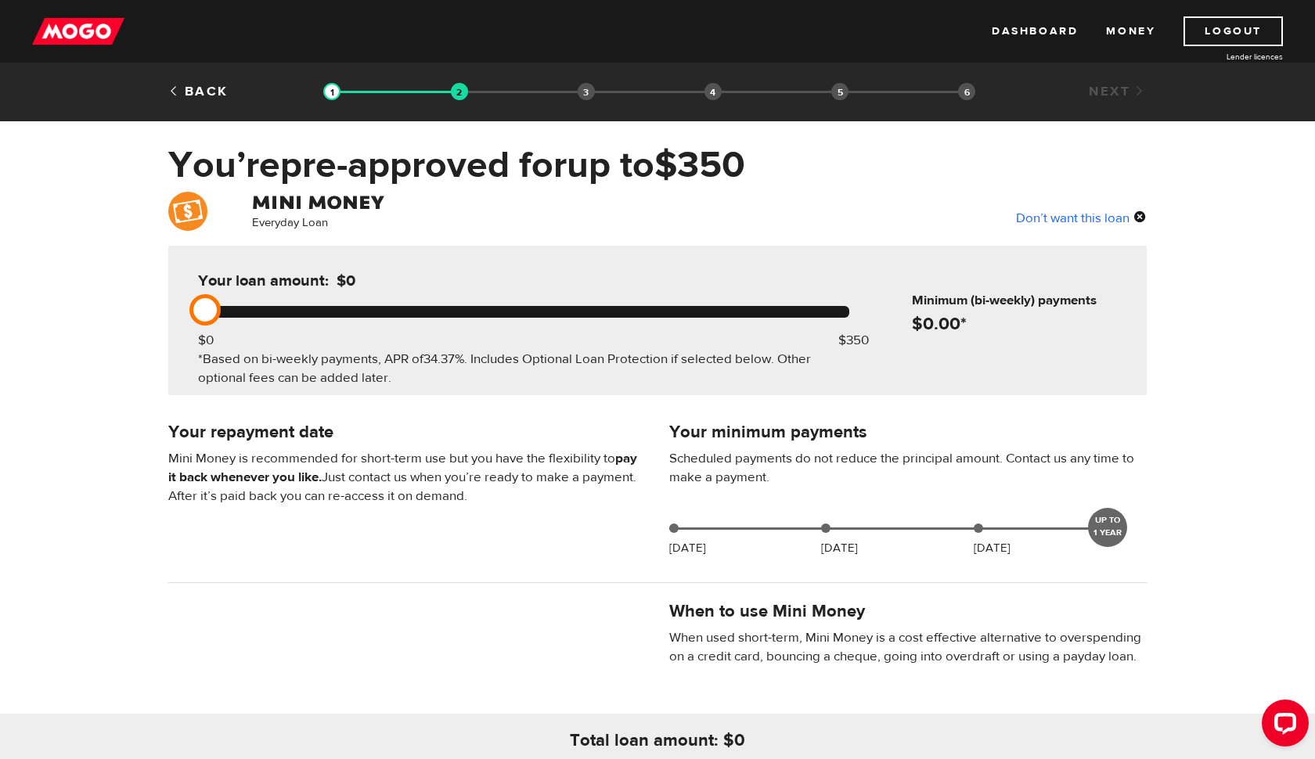
drag, startPoint x: 200, startPoint y: 317, endPoint x: 460, endPoint y: 314, distance: 260.0
click at [457, 314] on div at bounding box center [523, 312] width 651 height 12
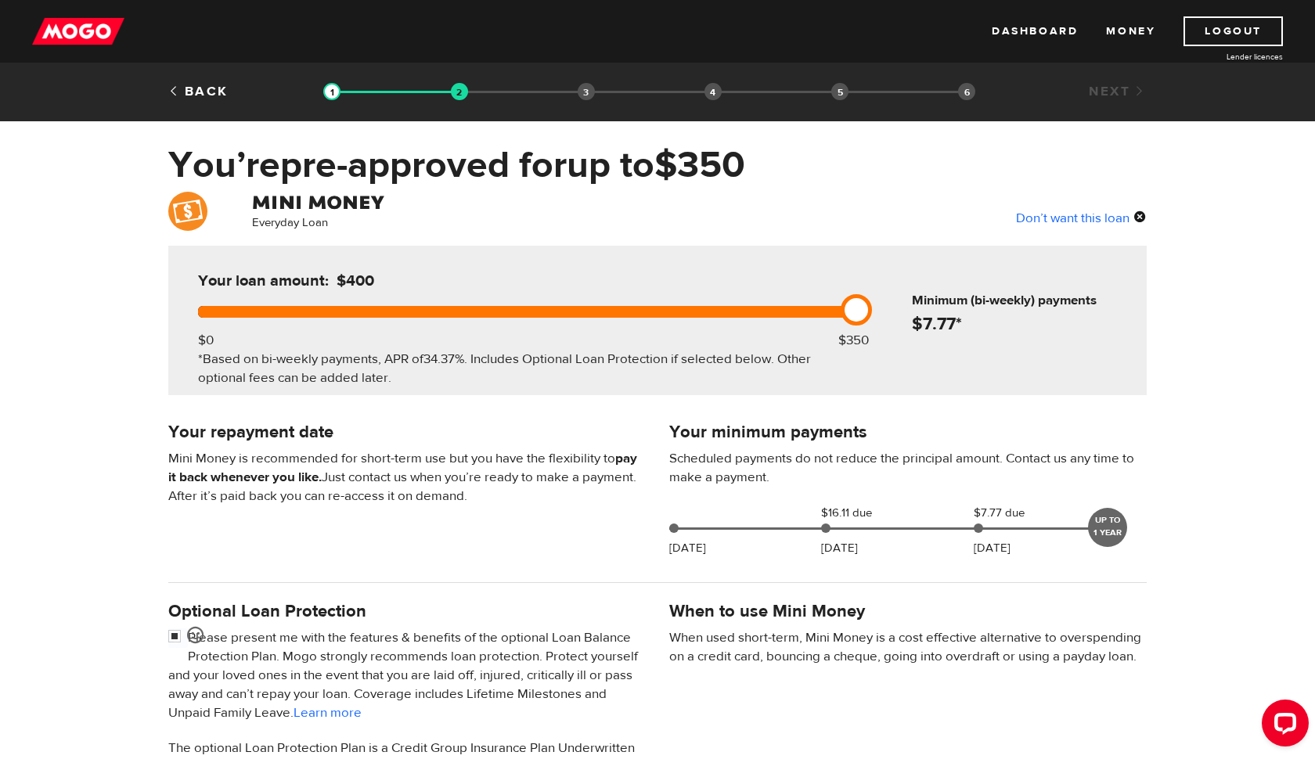
drag, startPoint x: 578, startPoint y: 312, endPoint x: 770, endPoint y: 328, distance: 192.5
click at [770, 328] on div "Your loan amount: $400 $0 $350 *Based on bi-weekly payments, APR of 34.37% . In…" at bounding box center [524, 321] width 698 height 150
click at [1117, 535] on div "UP TO 1 YEAR" at bounding box center [1107, 527] width 39 height 39
click at [207, 100] on div "Back" at bounding box center [240, 91] width 167 height 19
click at [205, 90] on link "Back" at bounding box center [198, 91] width 60 height 17
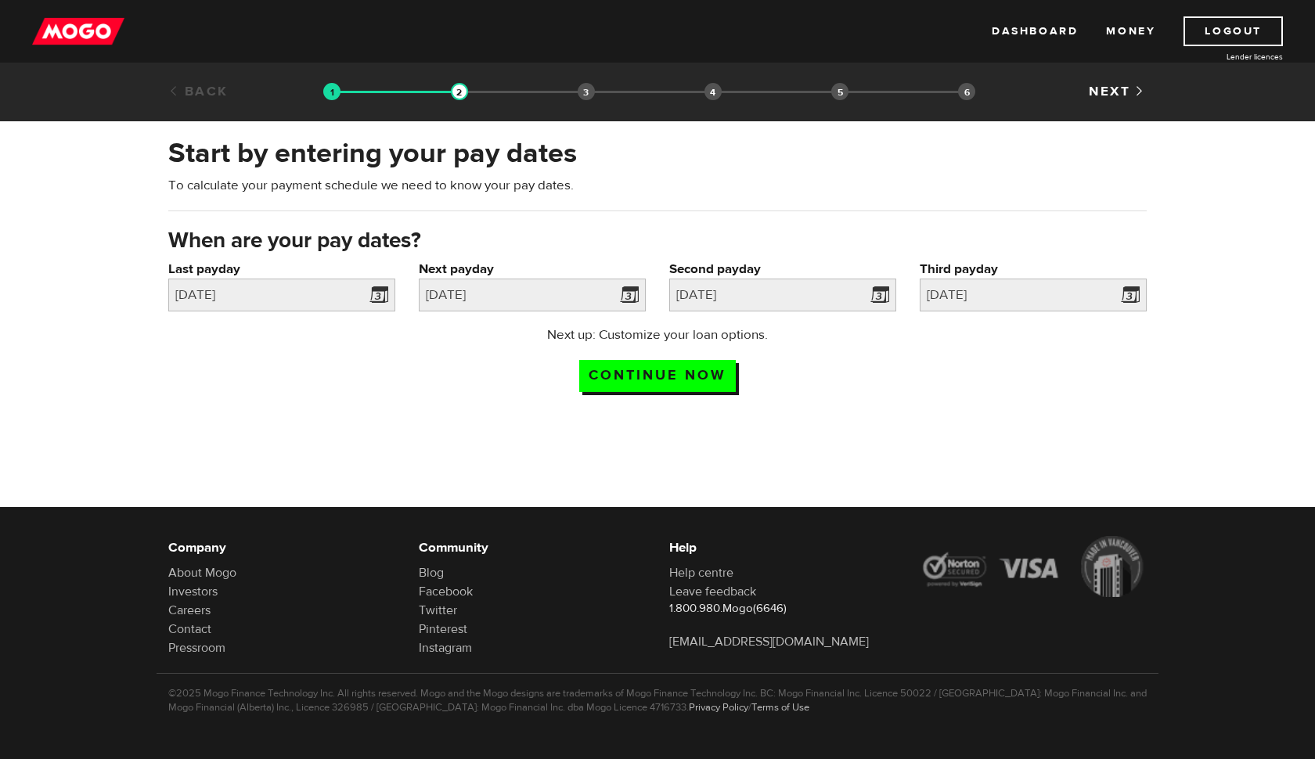
click at [205, 90] on link "Back" at bounding box center [198, 91] width 60 height 17
